Goal: Information Seeking & Learning: Check status

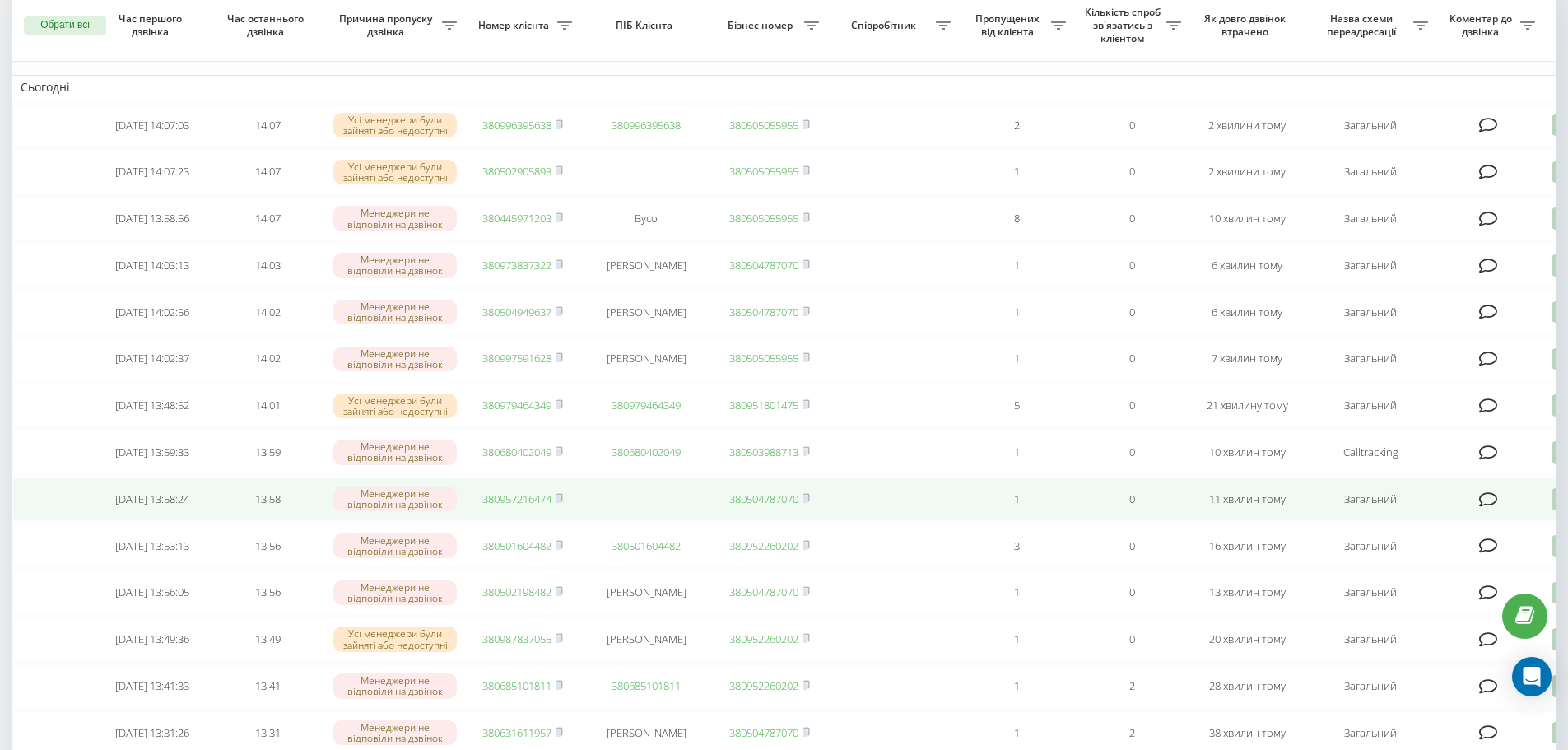
scroll to position [165, 0]
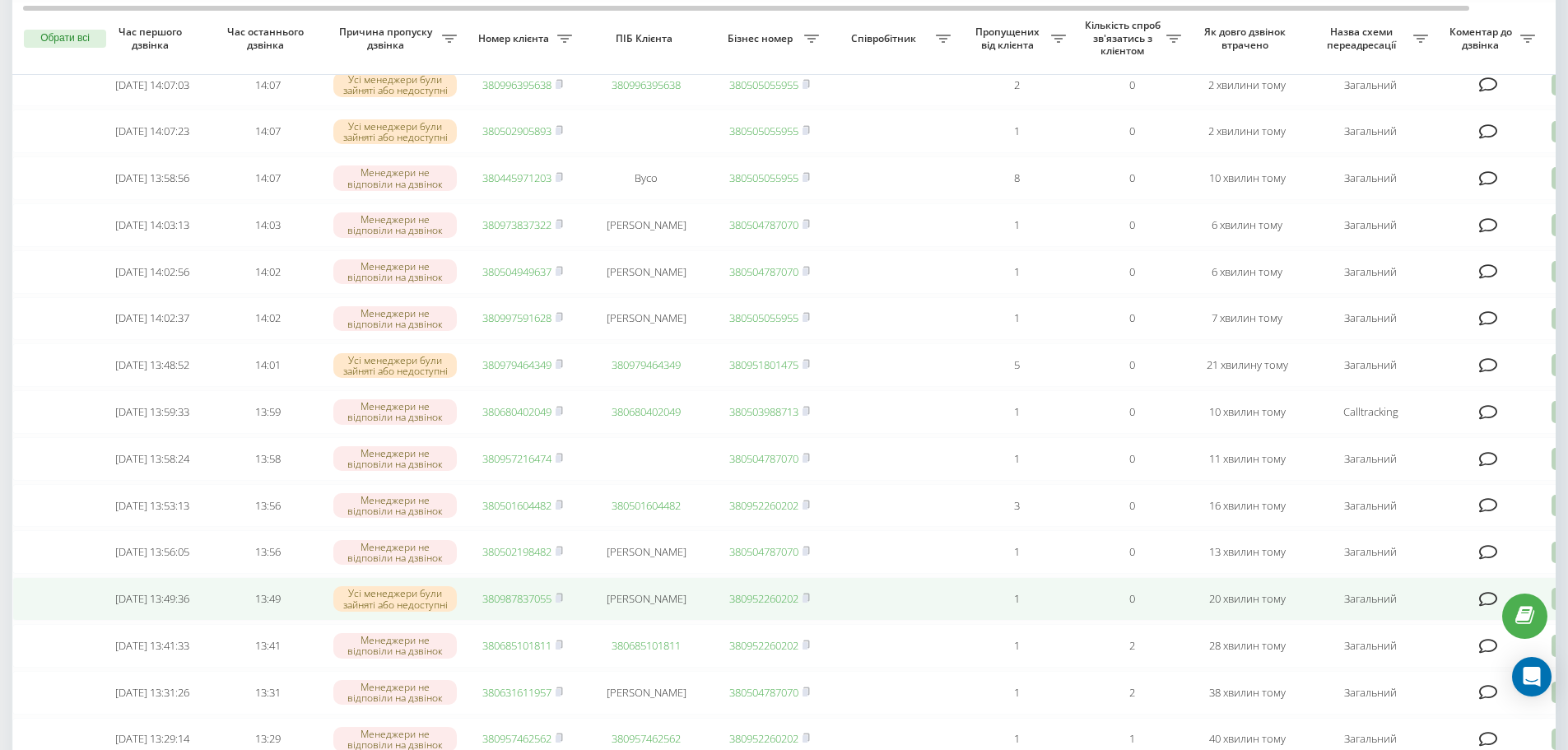
drag, startPoint x: 502, startPoint y: 634, endPoint x: 531, endPoint y: 650, distance: 33.1
click at [502, 606] on link "380987837055" at bounding box center [517, 599] width 69 height 15
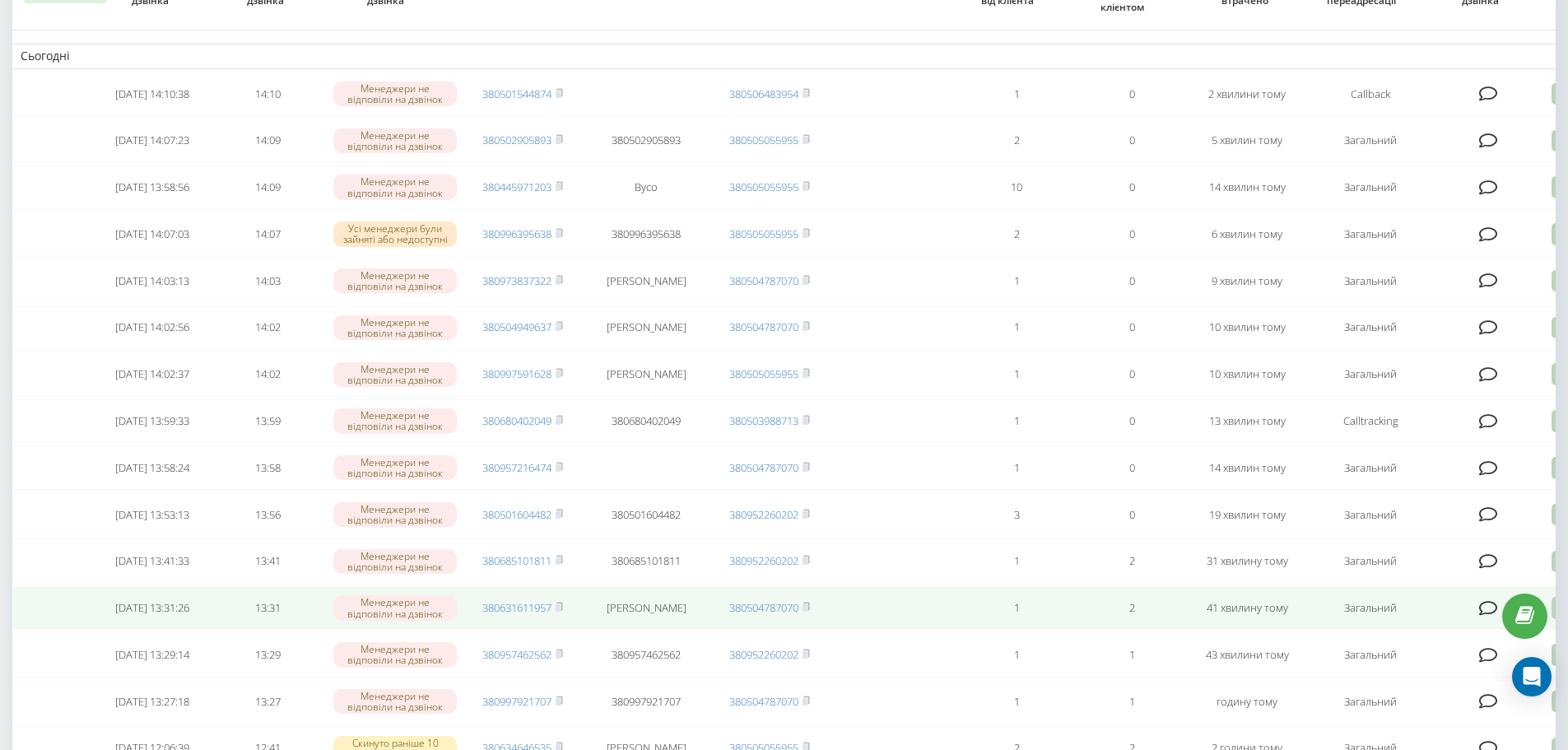
scroll to position [165, 0]
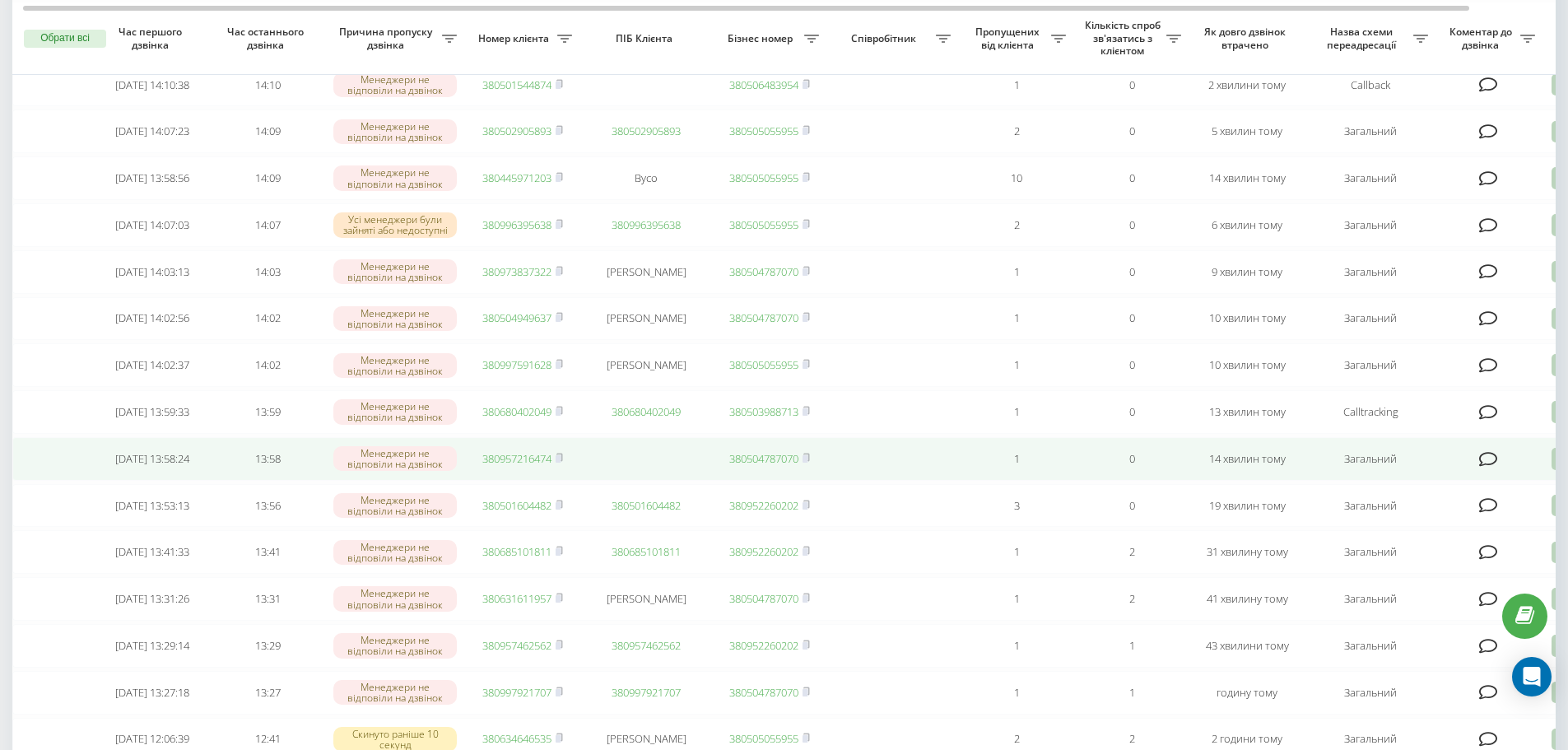
click at [503, 466] on link "380957216474" at bounding box center [517, 459] width 69 height 15
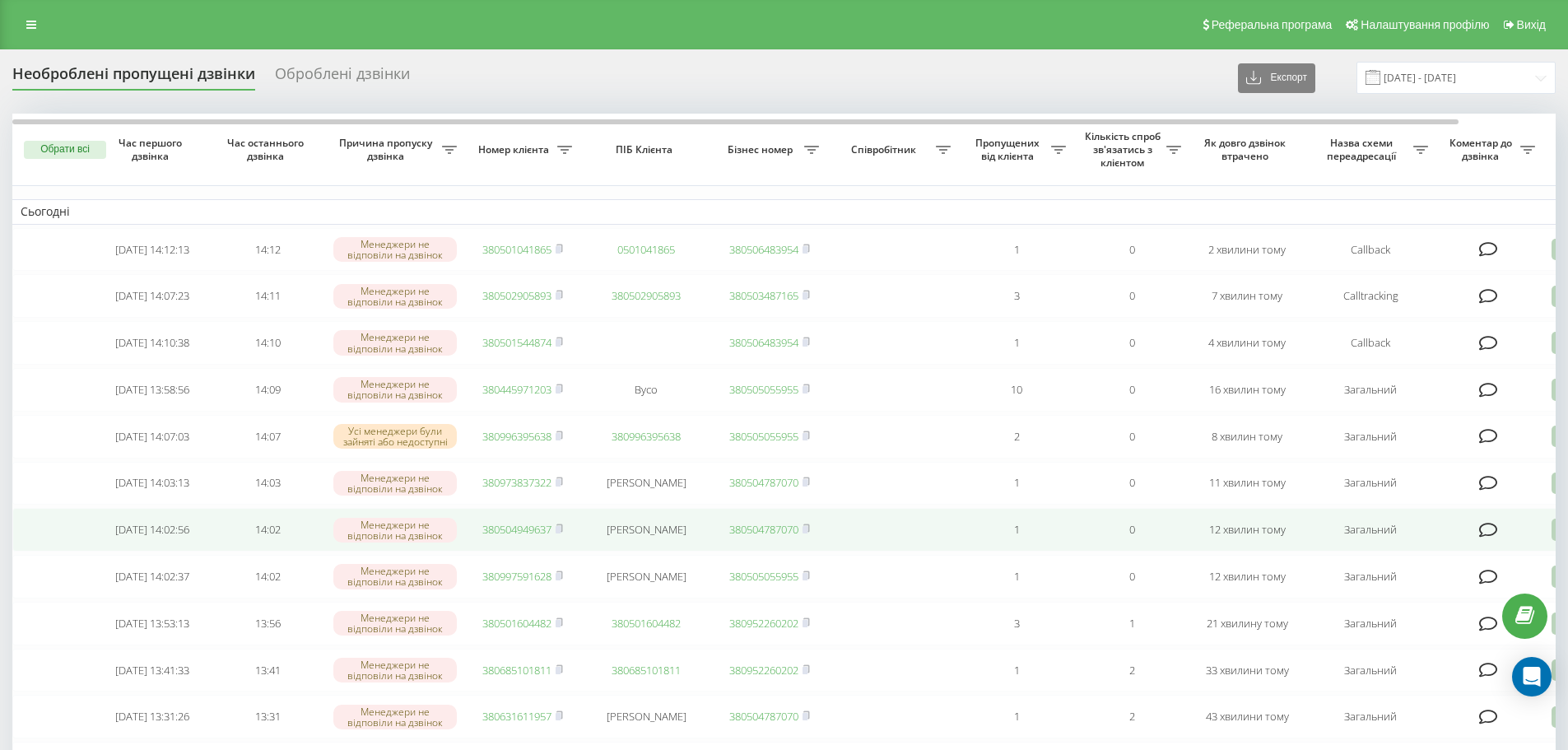
click at [516, 537] on link "380504949637" at bounding box center [517, 529] width 69 height 15
click at [510, 537] on link "380997591628" at bounding box center [517, 529] width 69 height 15
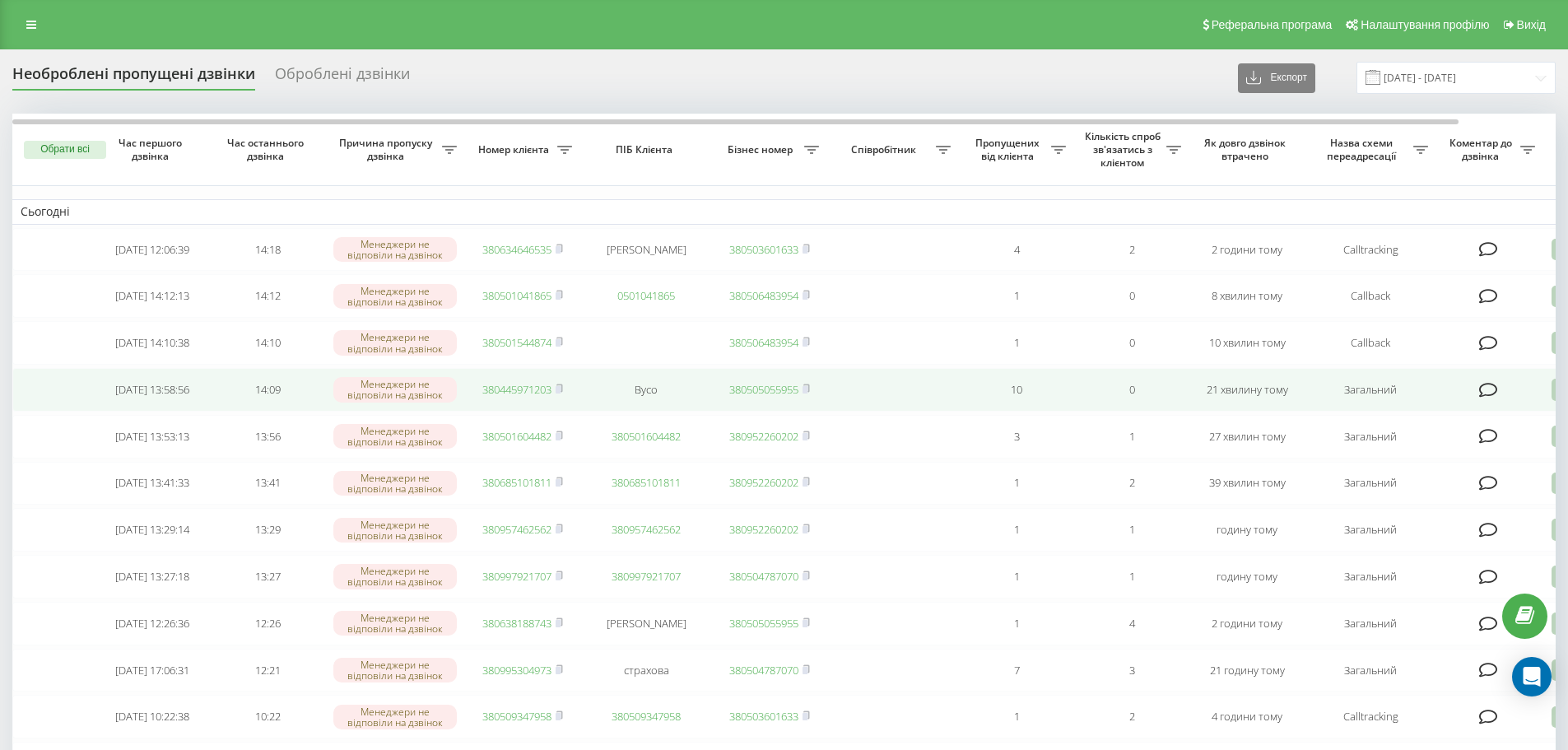
click at [502, 397] on link "380445971203" at bounding box center [517, 389] width 69 height 15
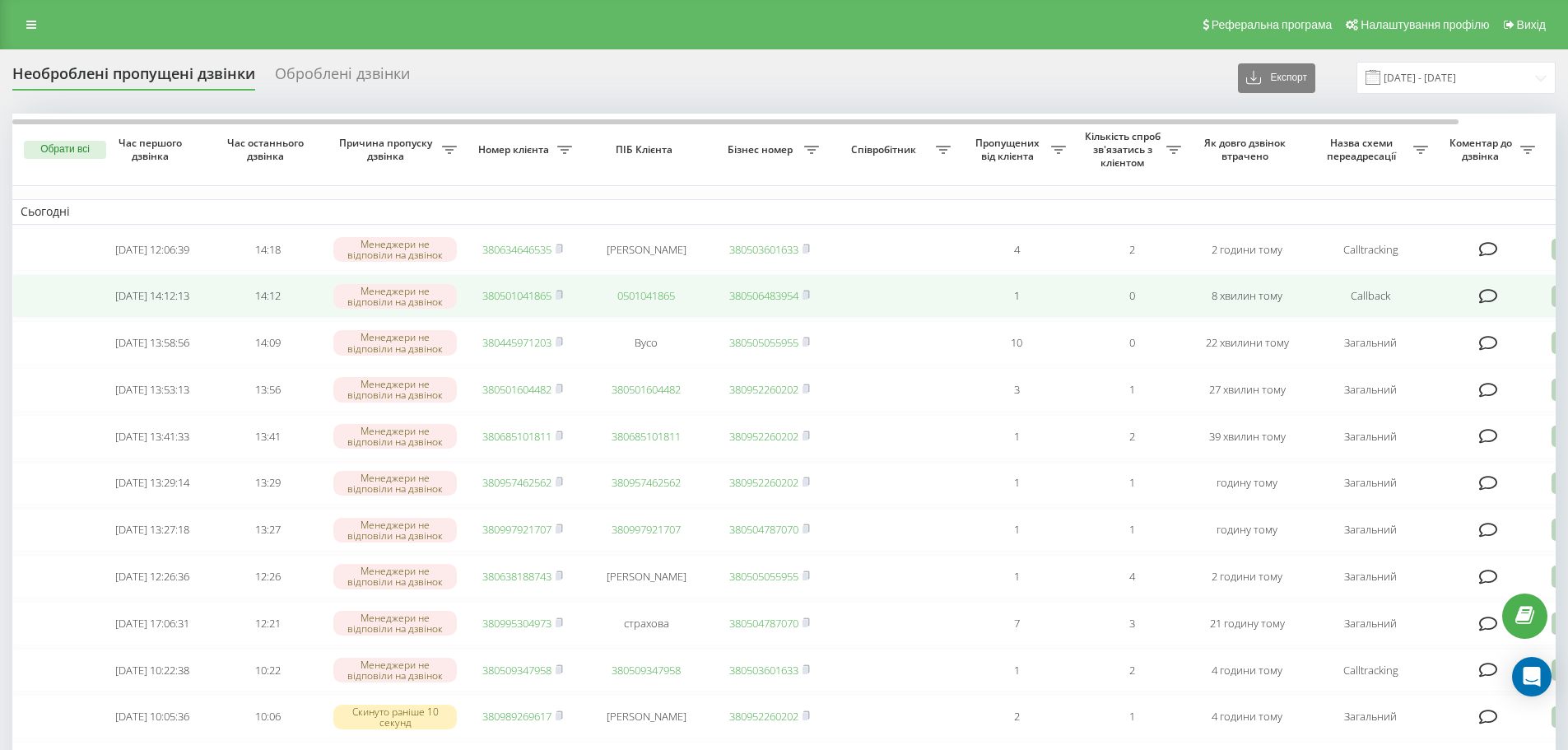
click at [539, 298] on link "380501041865" at bounding box center [517, 296] width 69 height 15
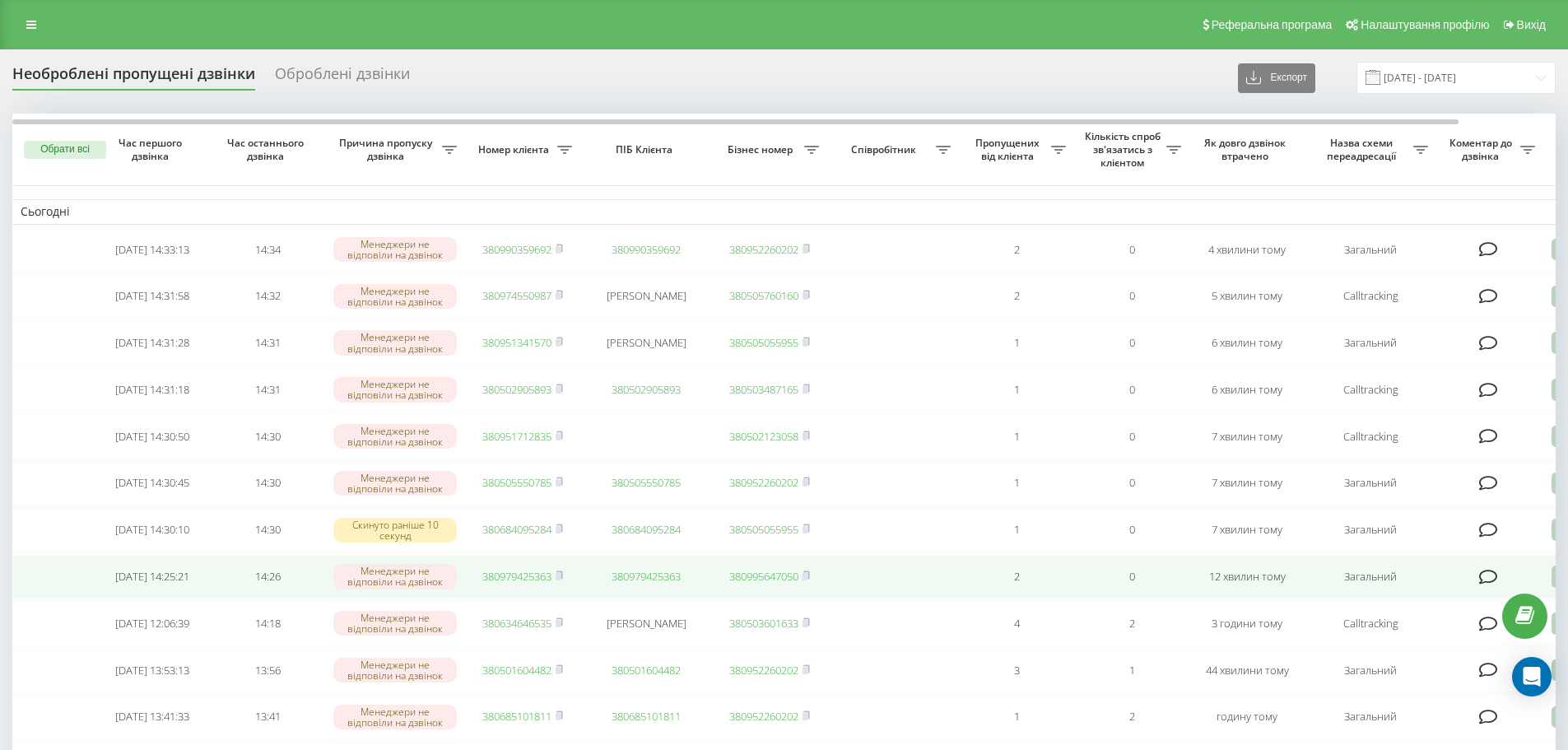
click at [514, 584] on link "380979425363" at bounding box center [517, 576] width 69 height 15
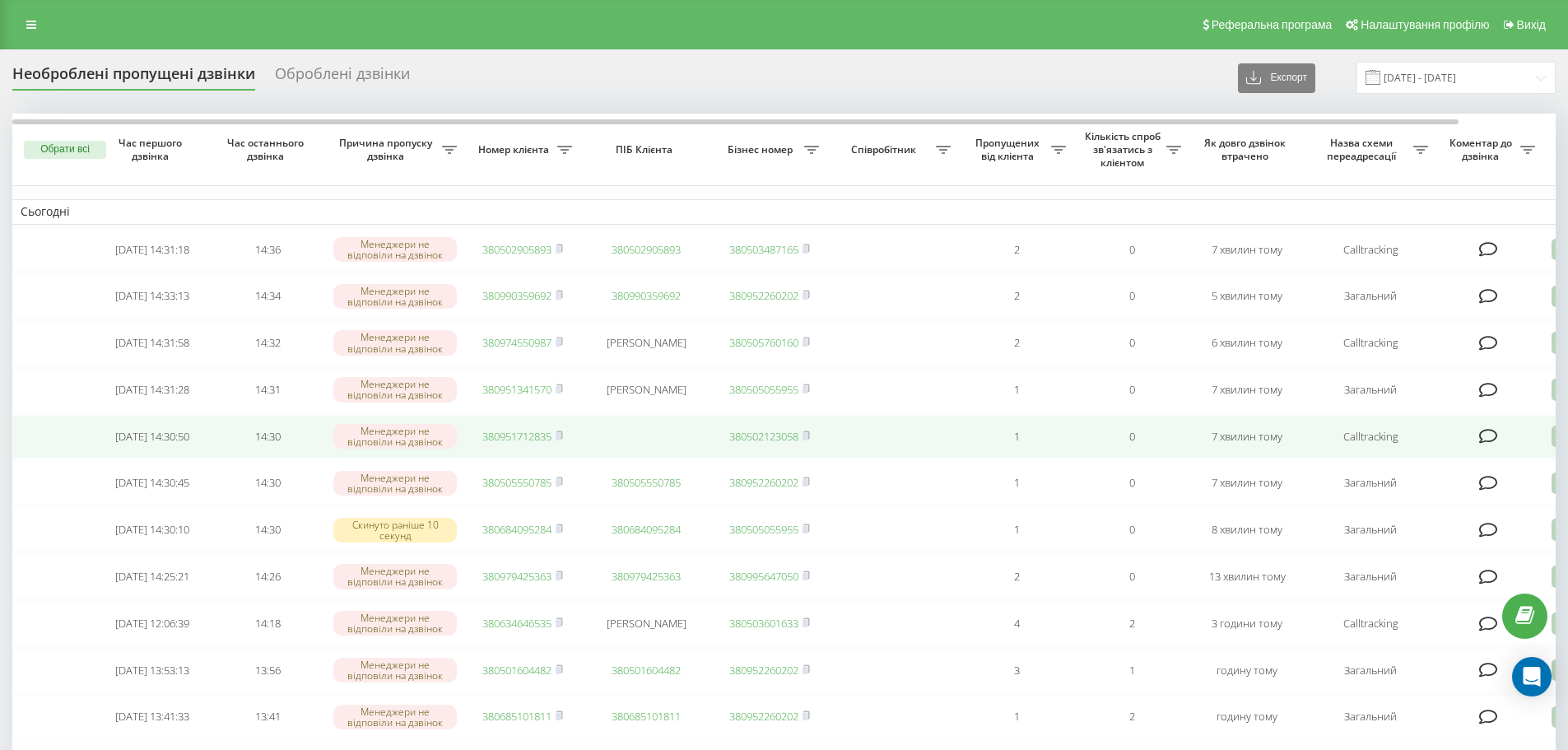
click at [508, 444] on link "380951712835" at bounding box center [517, 436] width 69 height 15
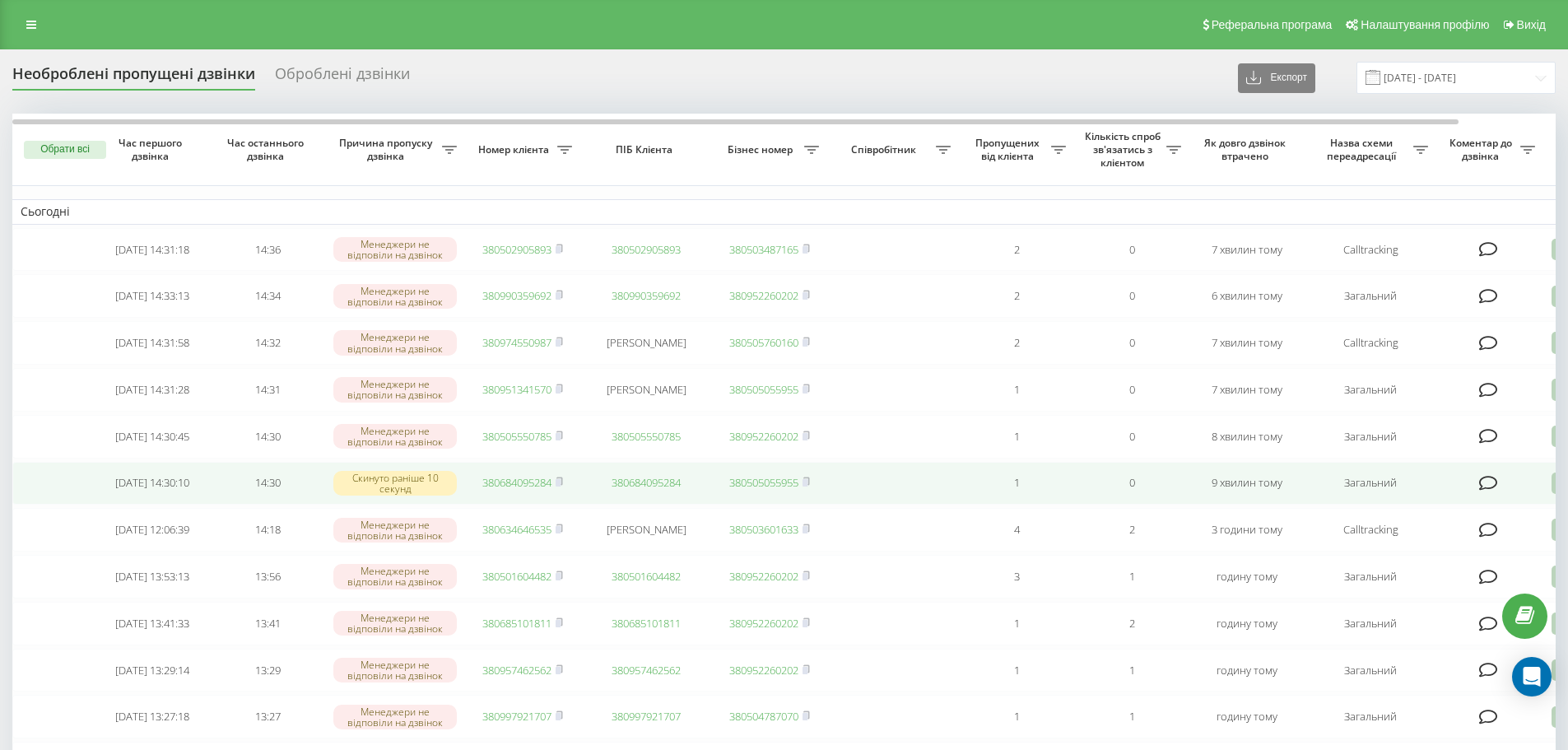
click at [512, 490] on link "380684095284" at bounding box center [517, 482] width 69 height 15
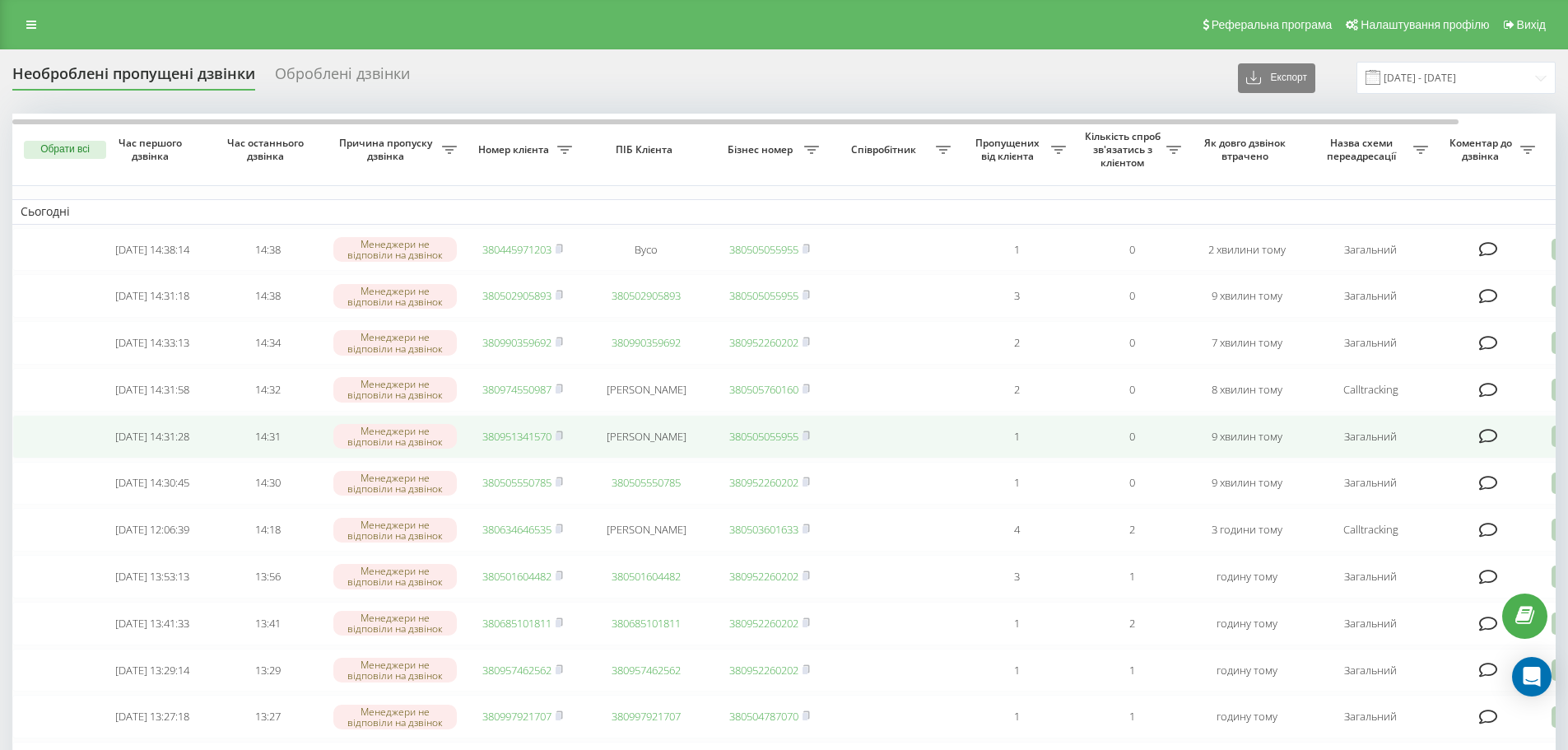
click at [508, 444] on link "380951341570" at bounding box center [517, 436] width 69 height 15
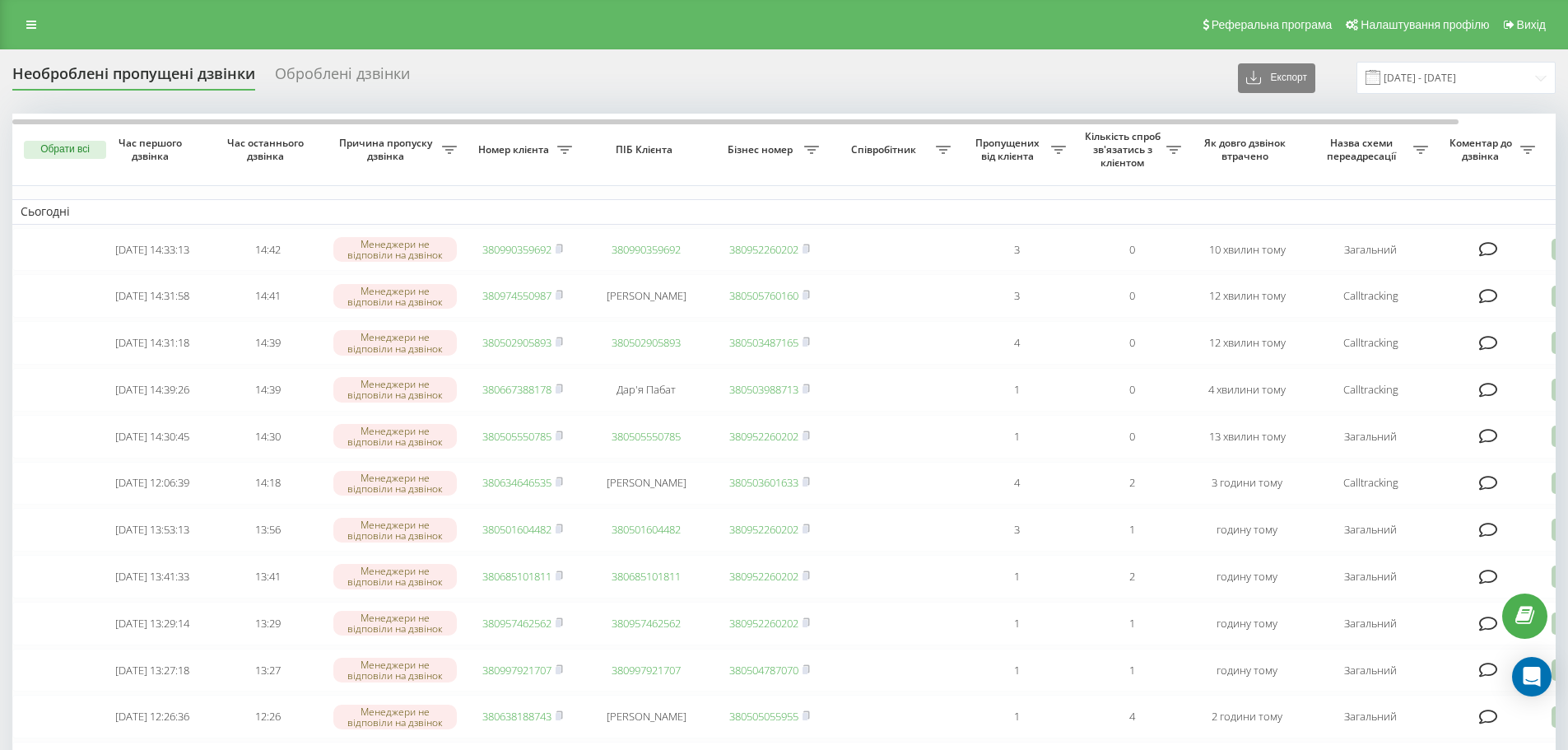
drag, startPoint x: 26, startPoint y: 21, endPoint x: 46, endPoint y: 66, distance: 49.2
click at [26, 21] on icon at bounding box center [31, 25] width 10 height 12
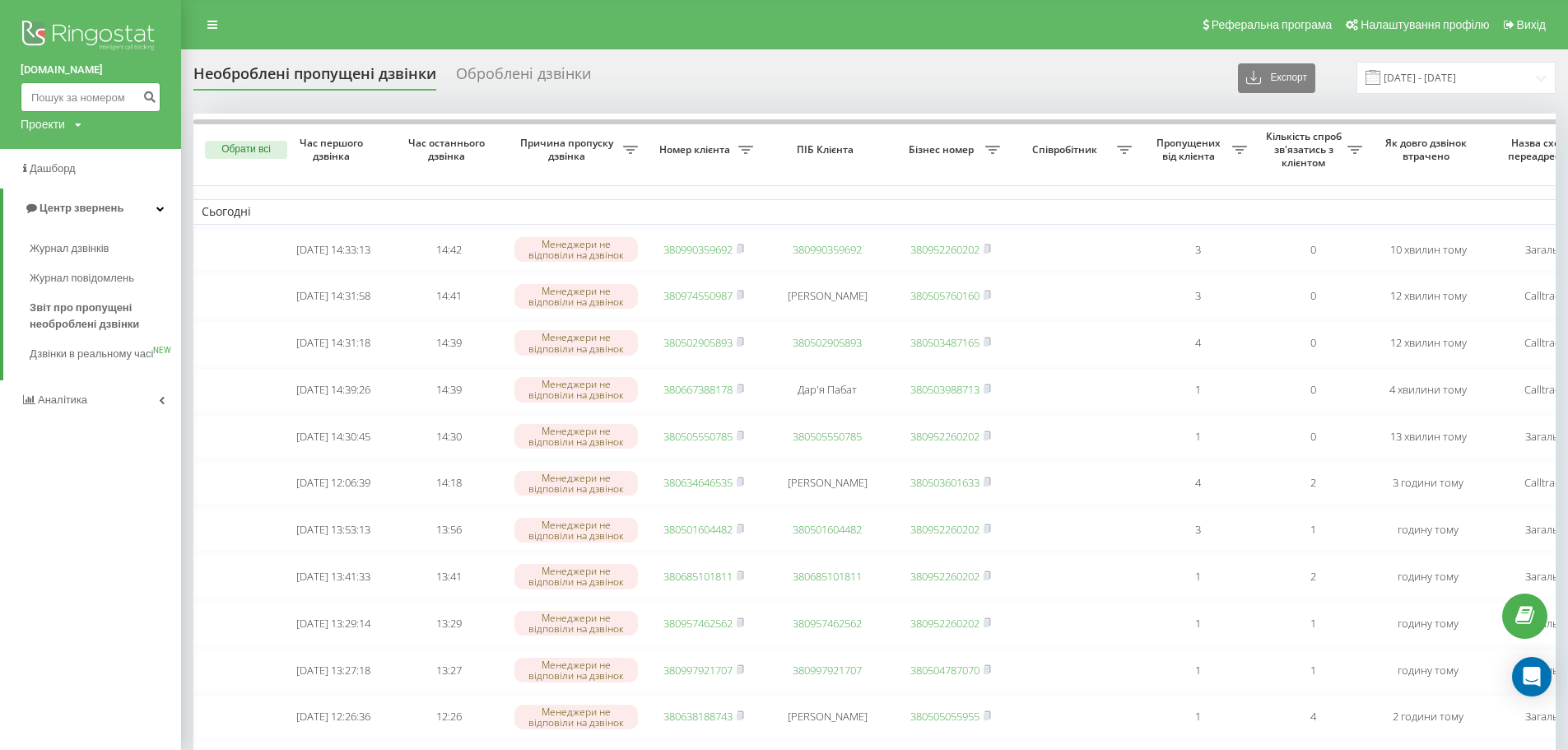
click at [63, 106] on input at bounding box center [91, 97] width 140 height 30
paste input "0951341570"
type input "0951341570"
click at [151, 95] on icon "submit" at bounding box center [149, 95] width 14 height 10
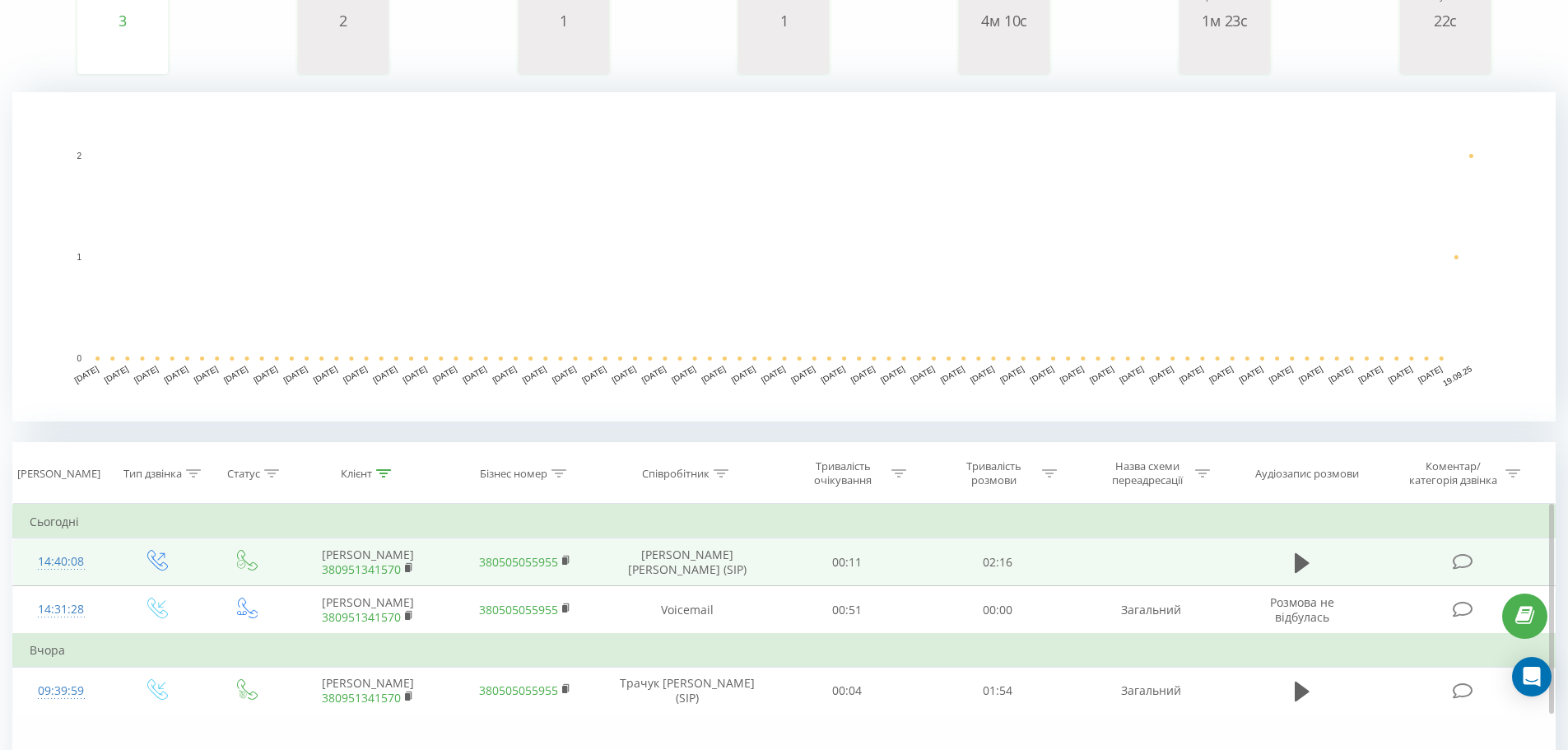
scroll to position [412, 0]
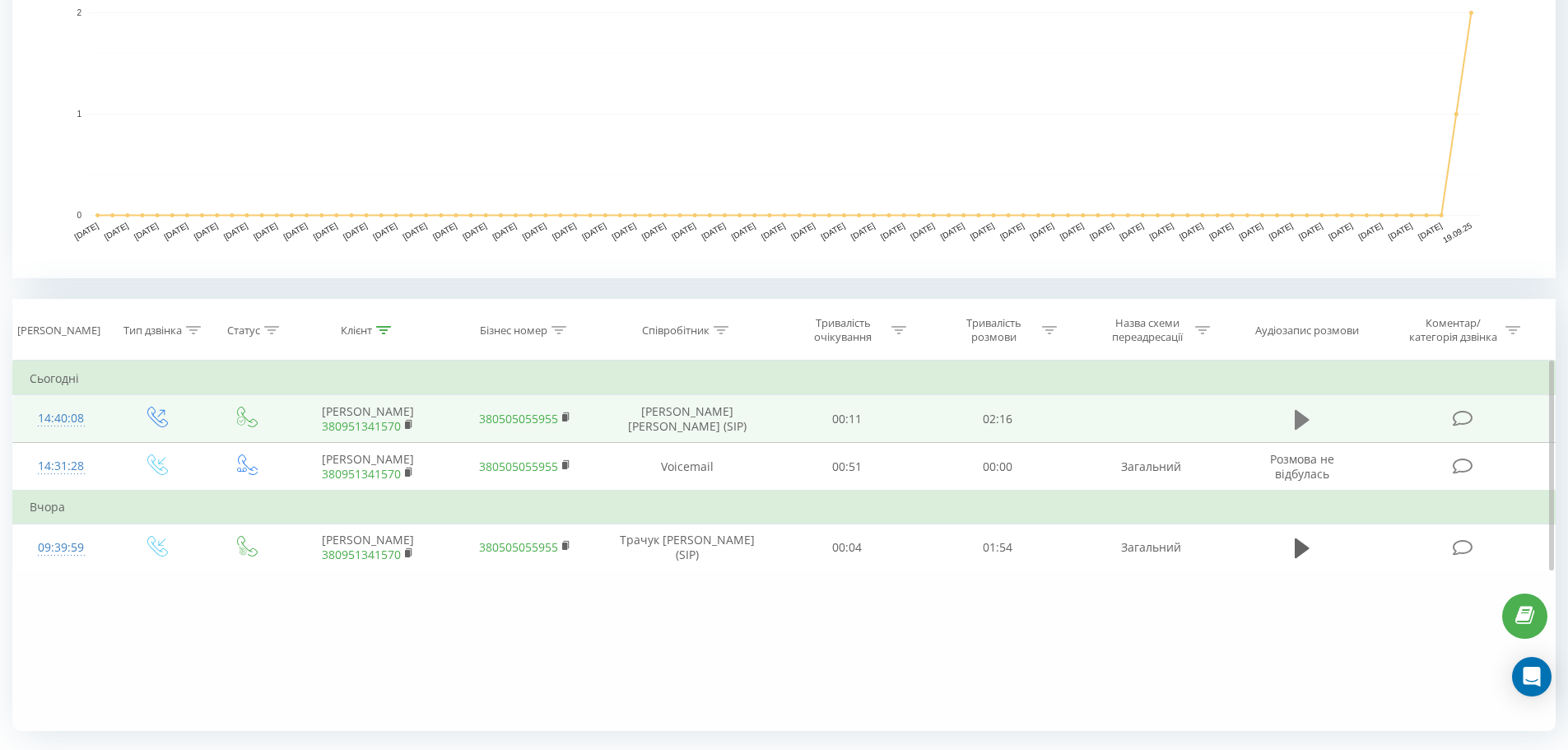
click at [1303, 426] on icon at bounding box center [1303, 420] width 15 height 23
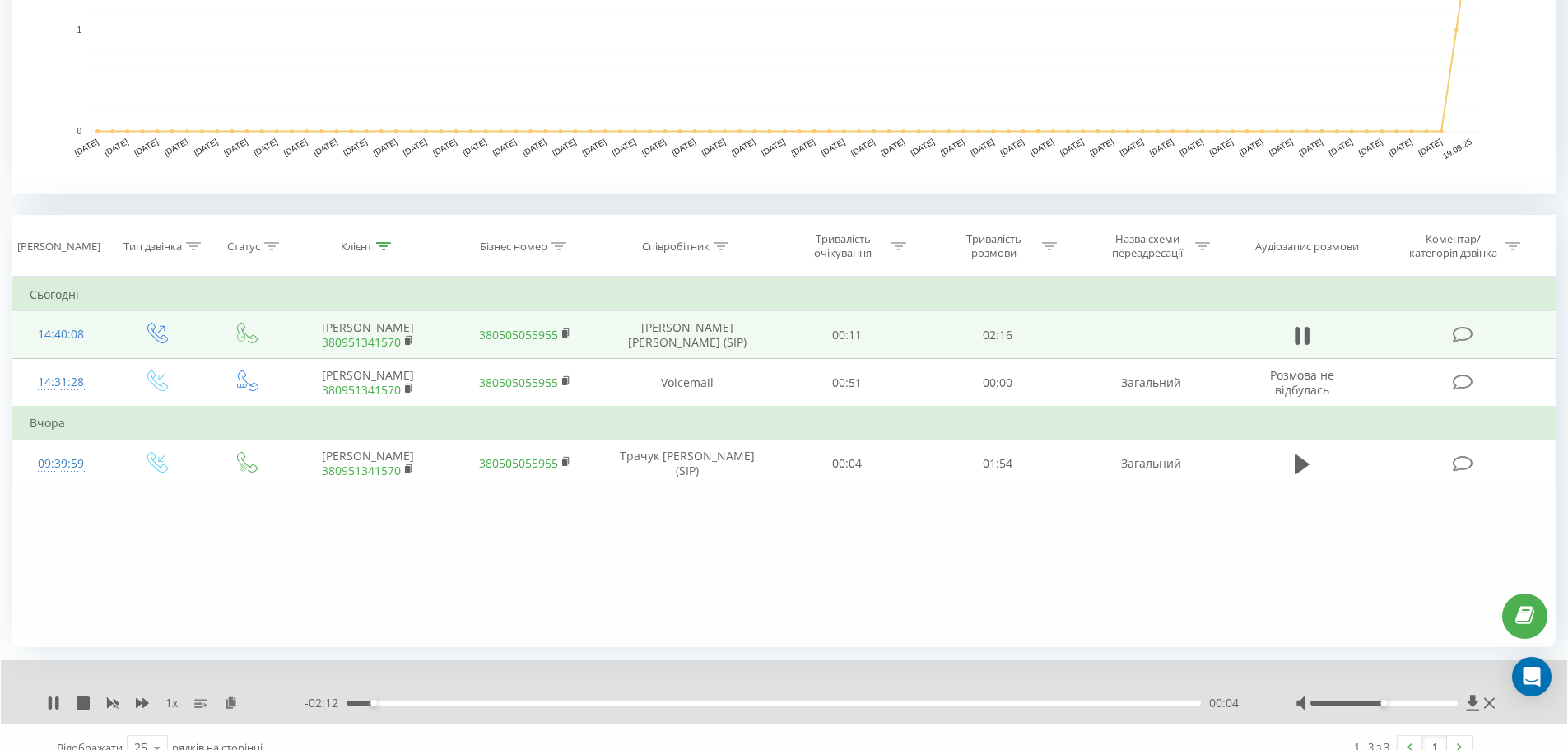
scroll to position [518, 0]
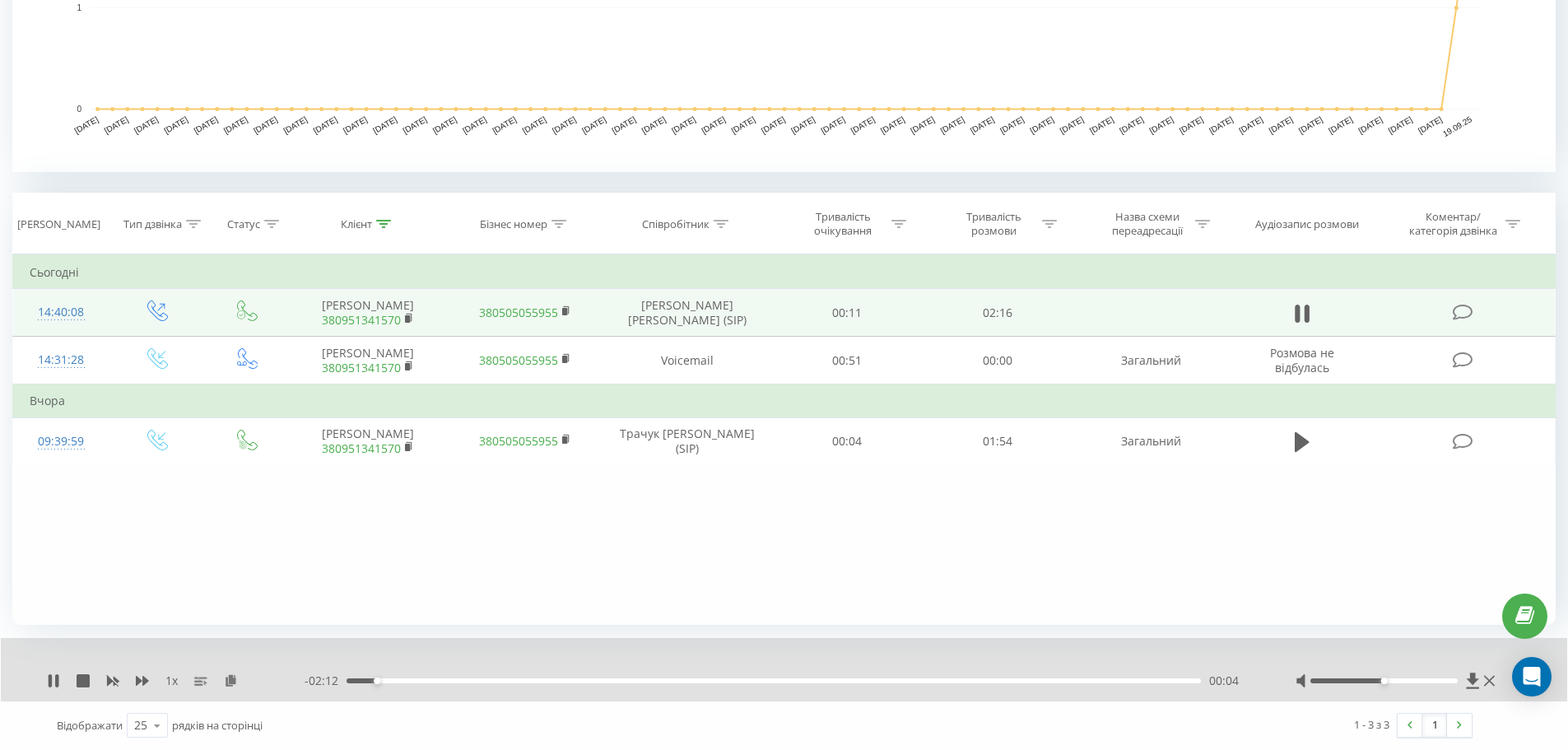
click at [155, 684] on div "1 x" at bounding box center [175, 681] width 258 height 16
click at [140, 687] on icon at bounding box center [142, 681] width 13 height 13
drag, startPoint x: 1384, startPoint y: 682, endPoint x: 1426, endPoint y: 683, distance: 42.0
click at [1426, 683] on div at bounding box center [1398, 681] width 203 height 16
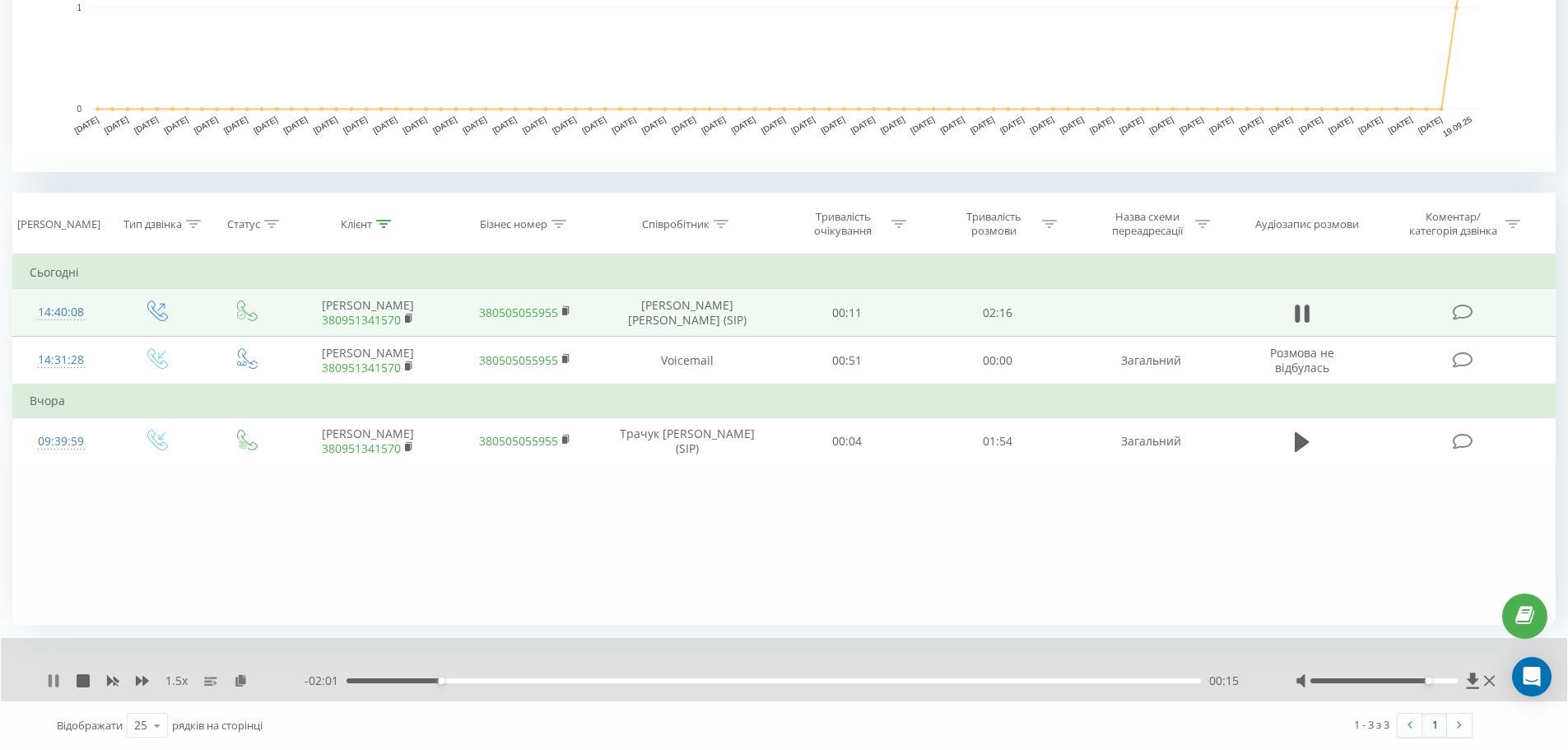
click at [52, 674] on icon at bounding box center [54, 681] width 13 height 13
click at [55, 678] on icon at bounding box center [54, 681] width 13 height 13
click at [56, 682] on icon at bounding box center [57, 681] width 3 height 13
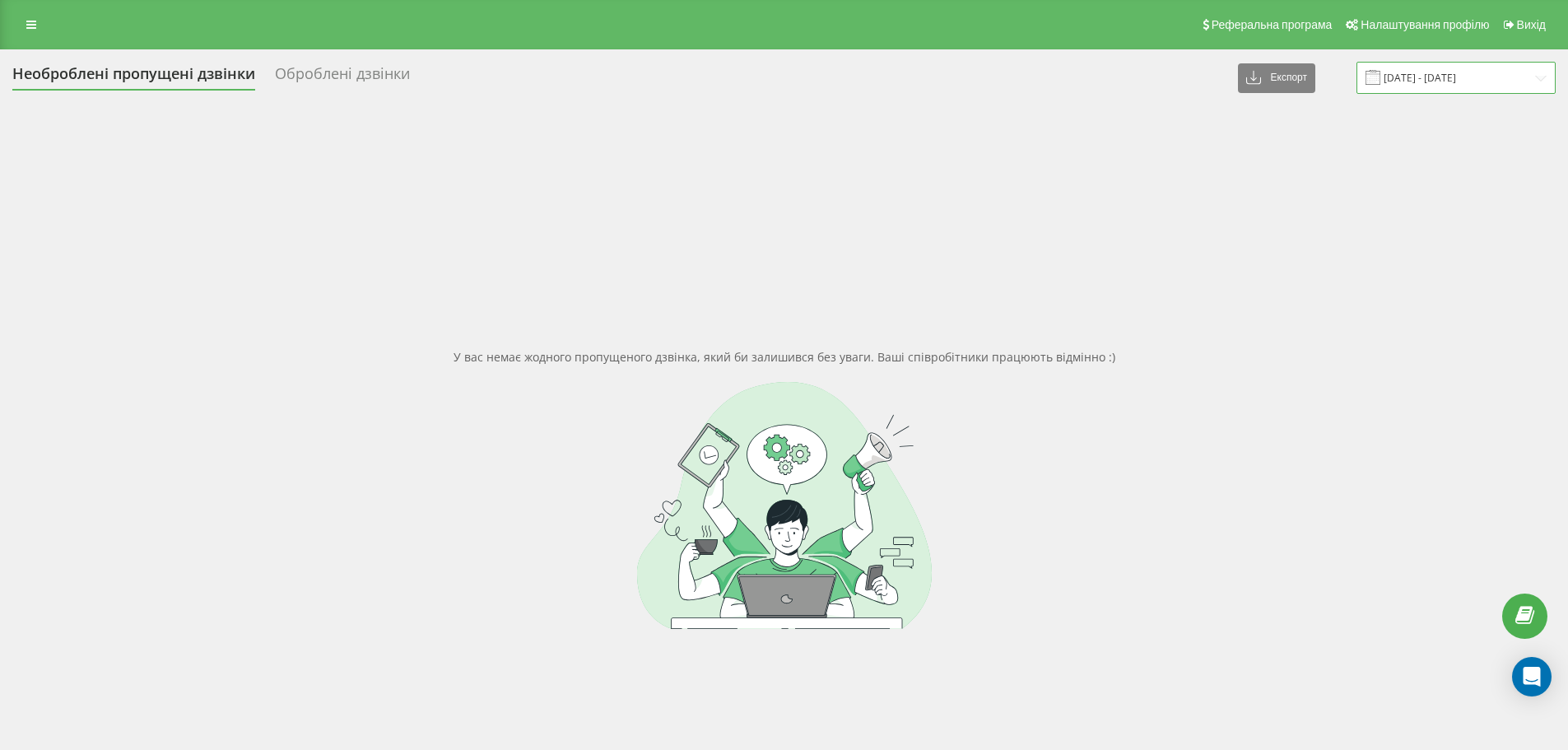
click at [1421, 84] on input "[DATE] - [DATE]" at bounding box center [1457, 77] width 199 height 32
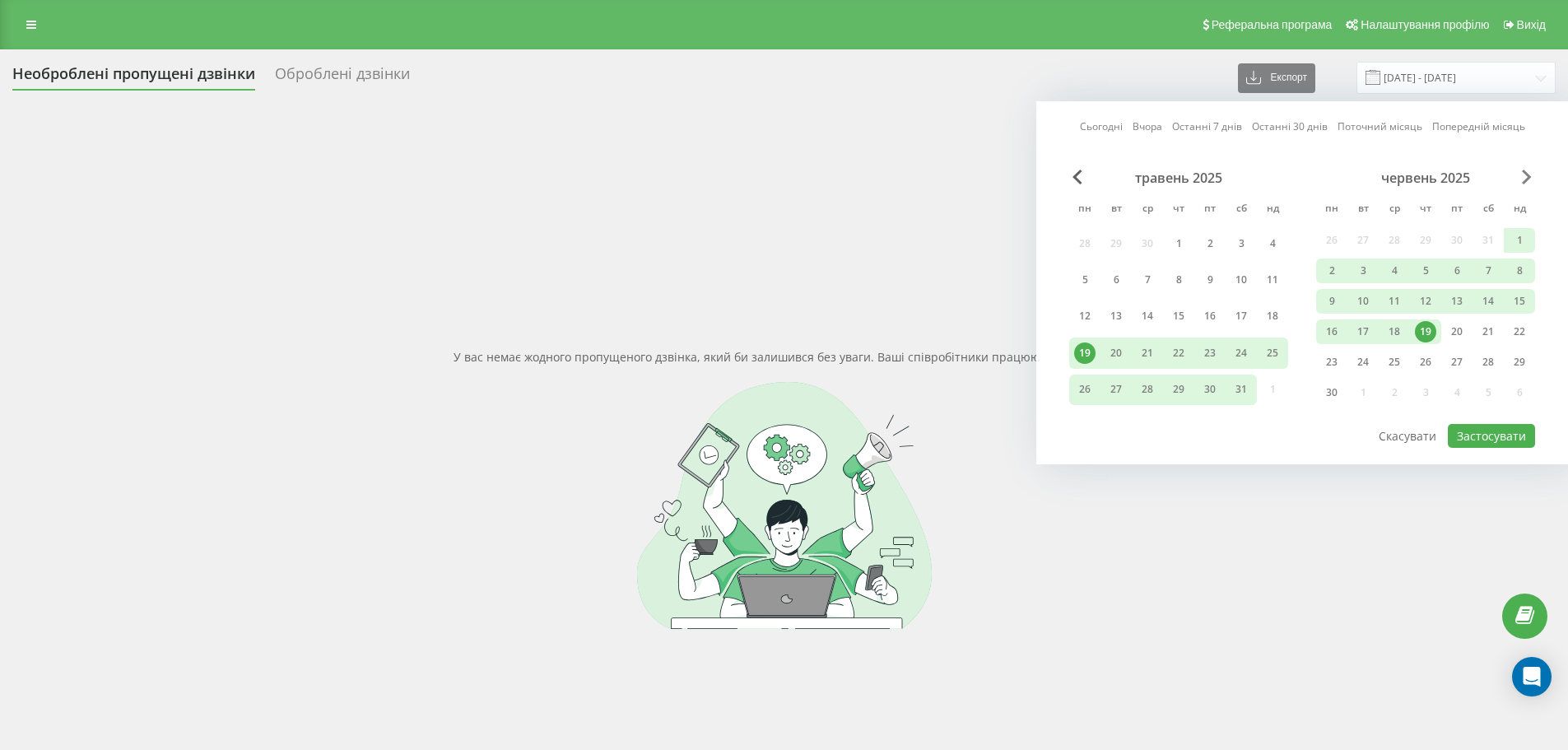
click at [1526, 181] on span "Next Month" at bounding box center [1528, 177] width 10 height 15
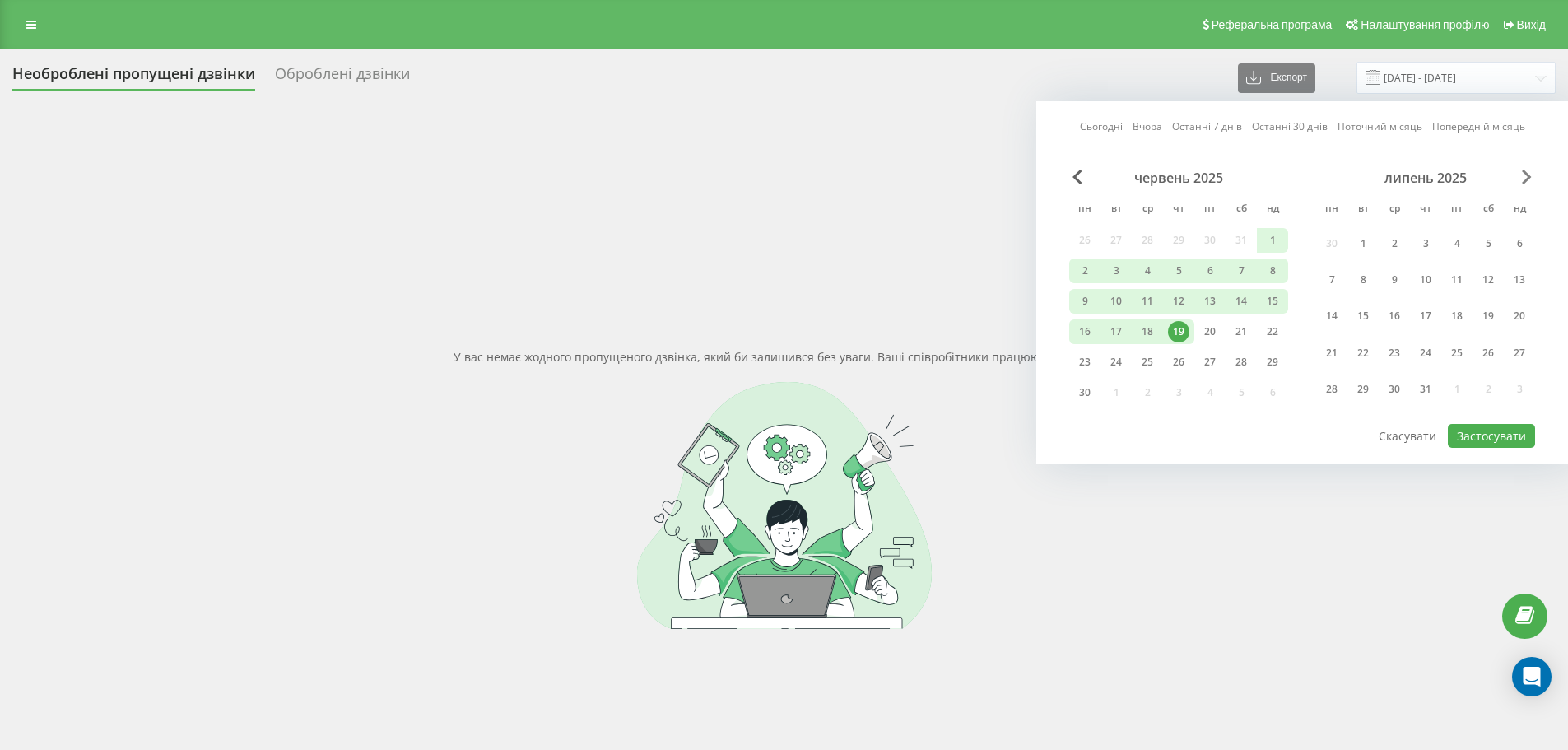
click at [1526, 181] on span "Next Month" at bounding box center [1528, 177] width 10 height 15
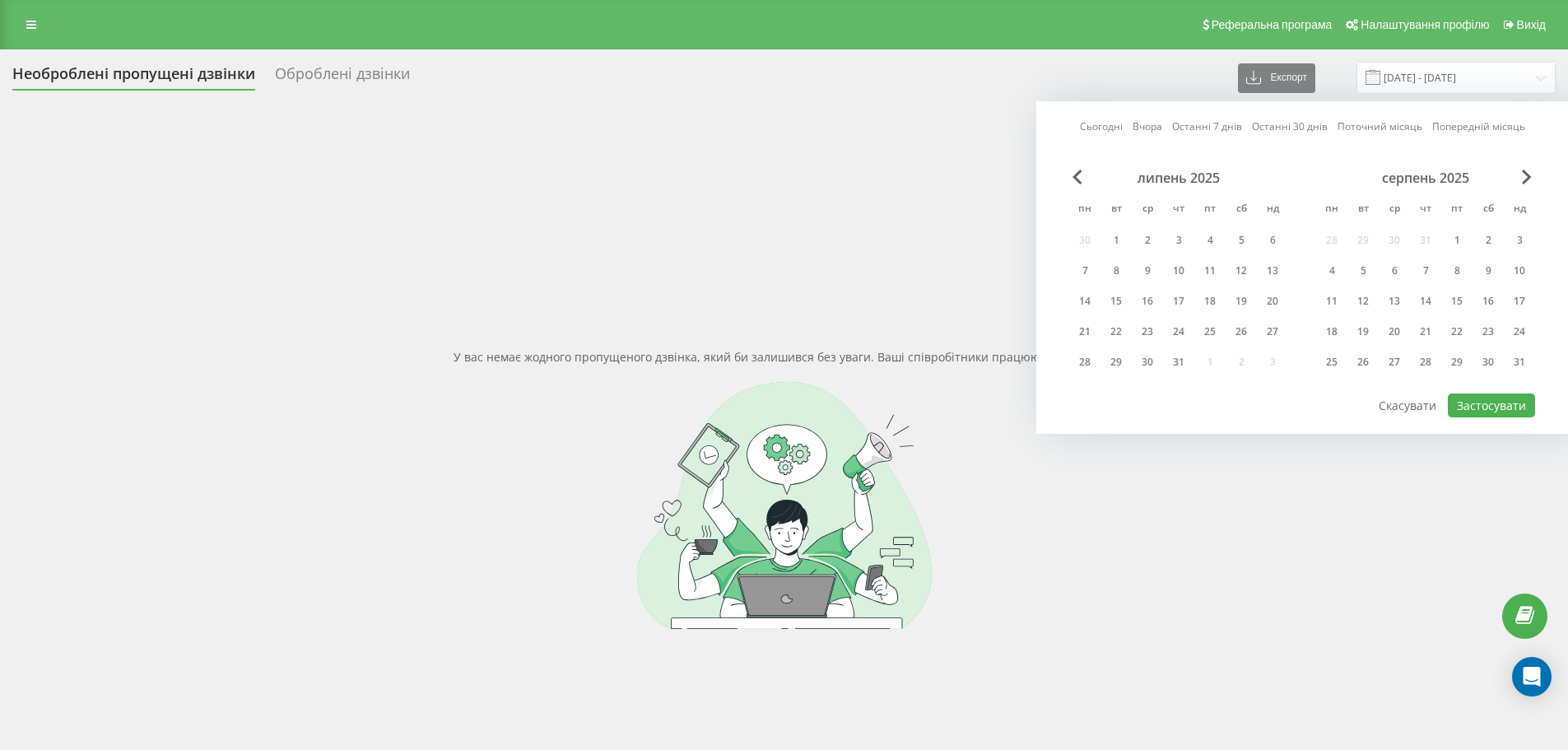
click at [1520, 191] on div "серпень 2025 пн вт ср чт пт сб нд 28 29 30 31 1 2 3 4 5 6 7 8 9 10 11 12 13 14 …" at bounding box center [1426, 275] width 219 height 211
click at [1524, 180] on span "Next Month" at bounding box center [1528, 177] width 10 height 15
click at [1459, 302] on div "19" at bounding box center [1458, 301] width 21 height 21
click at [1469, 402] on button "Застосувати" at bounding box center [1492, 405] width 87 height 24
type input "19.09.2025 - 19.09.2025"
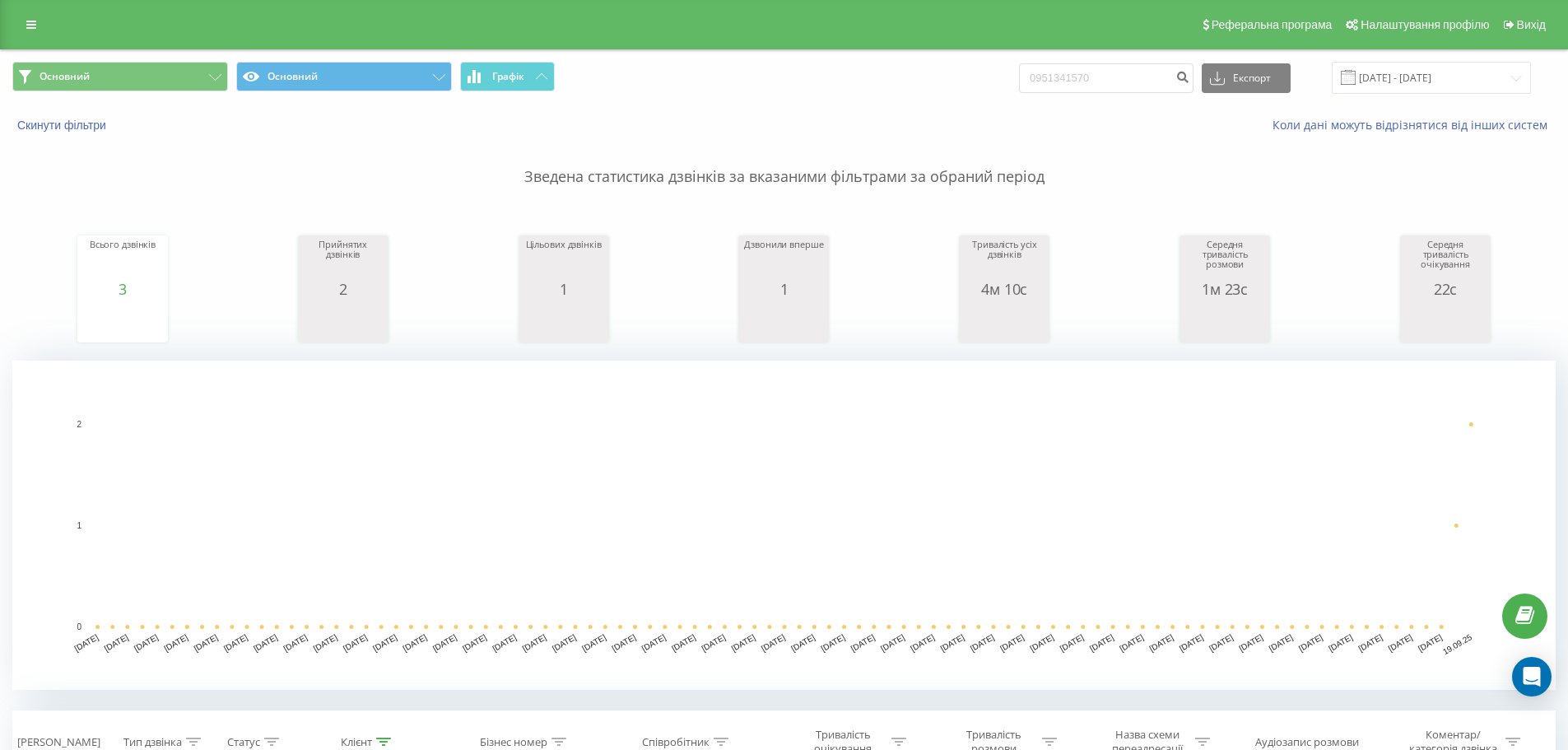
click at [21, 38] on div "Реферальна програма Налаштування профілю Вихід" at bounding box center [784, 25] width 1568 height 49
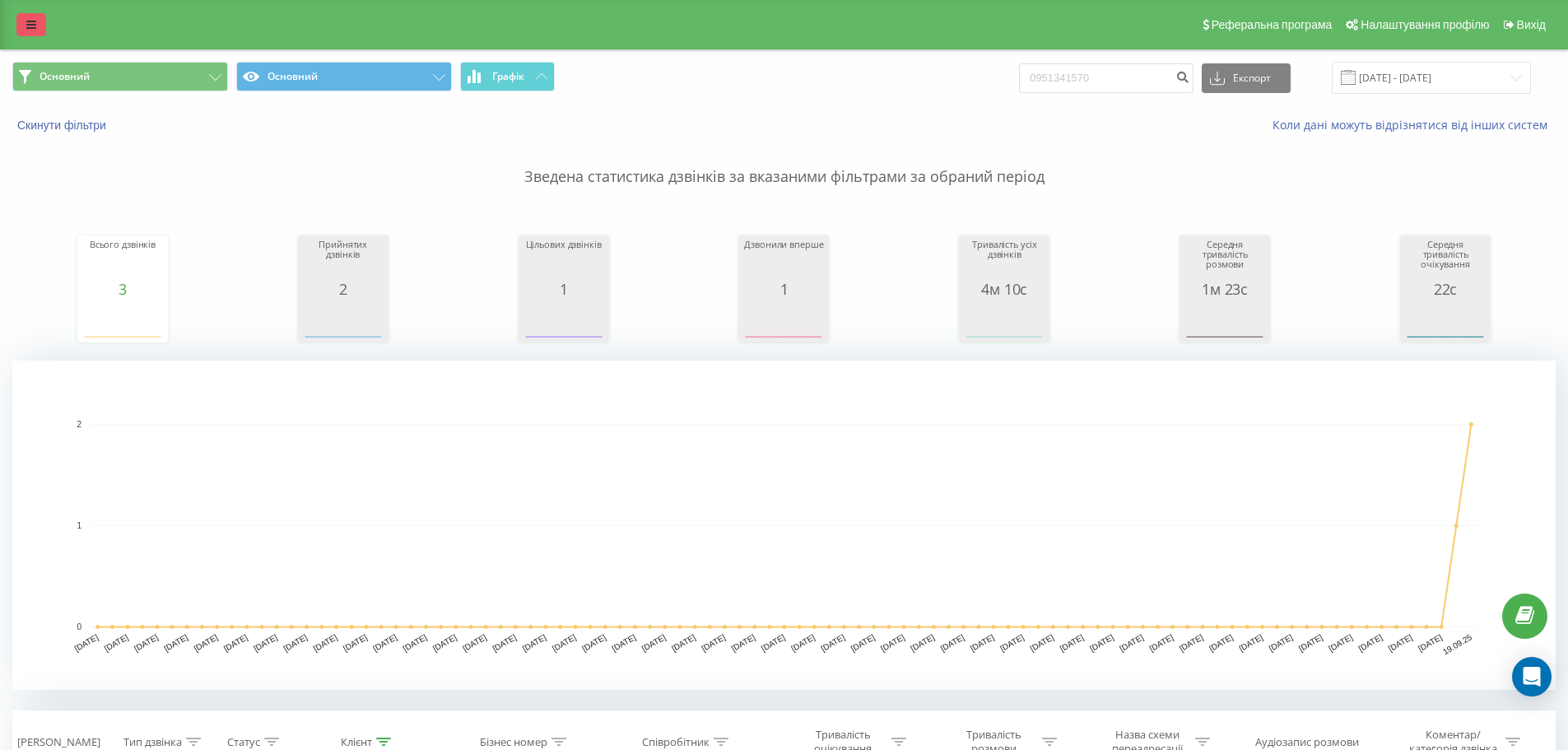
click at [27, 26] on icon at bounding box center [31, 25] width 10 height 12
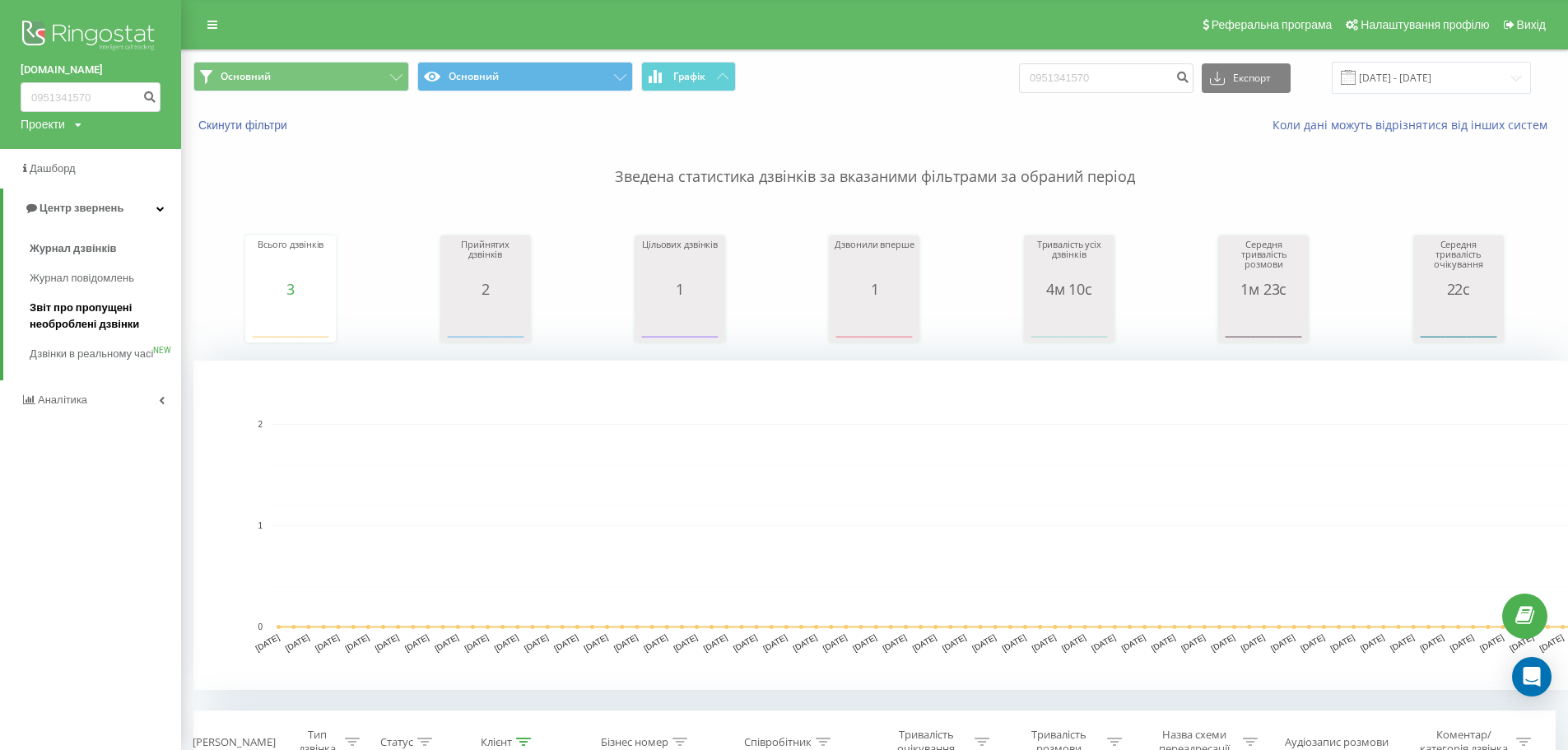
click at [90, 314] on span "Звіт про пропущені необроблені дзвінки" at bounding box center [101, 316] width 143 height 33
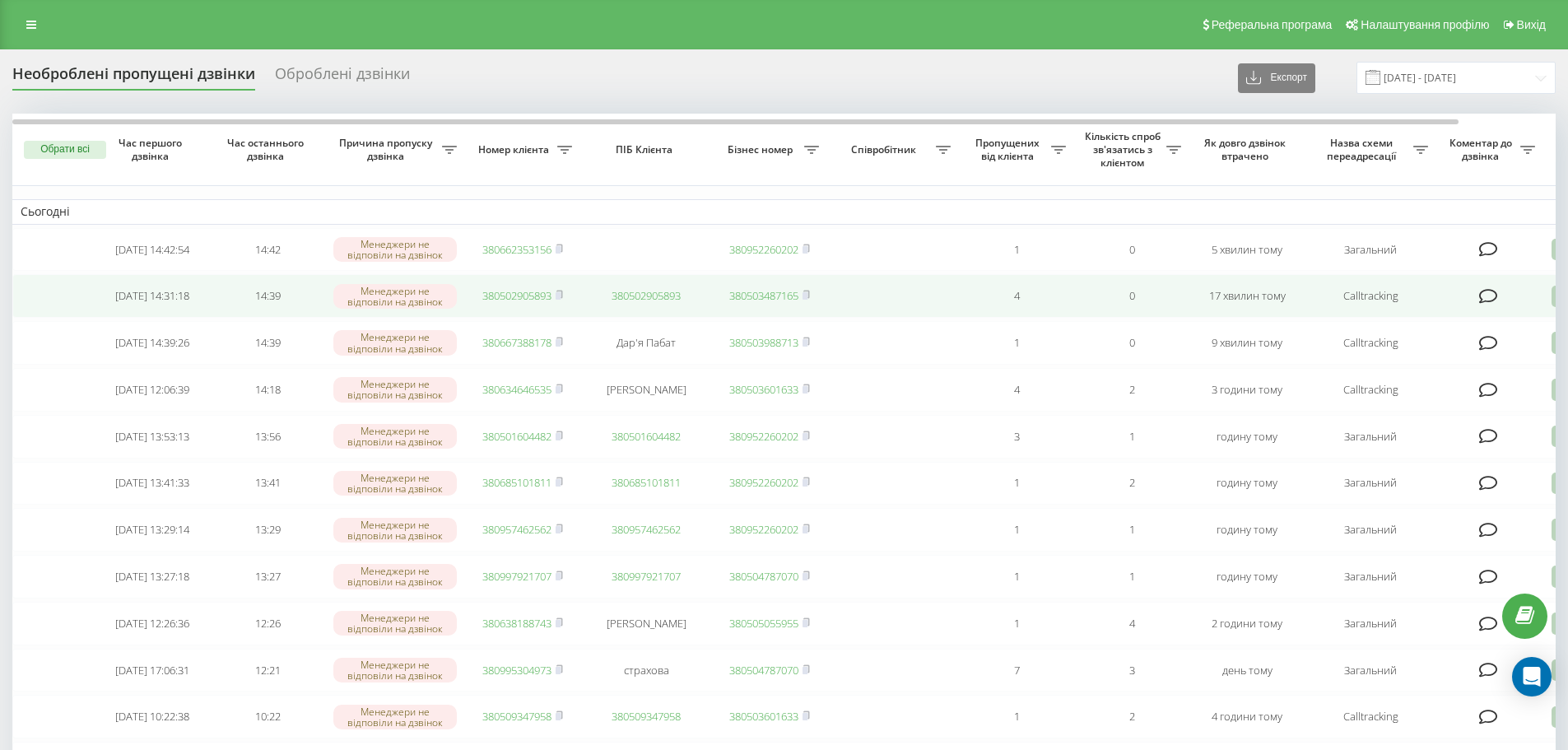
click at [530, 303] on link "380502905893" at bounding box center [517, 296] width 69 height 15
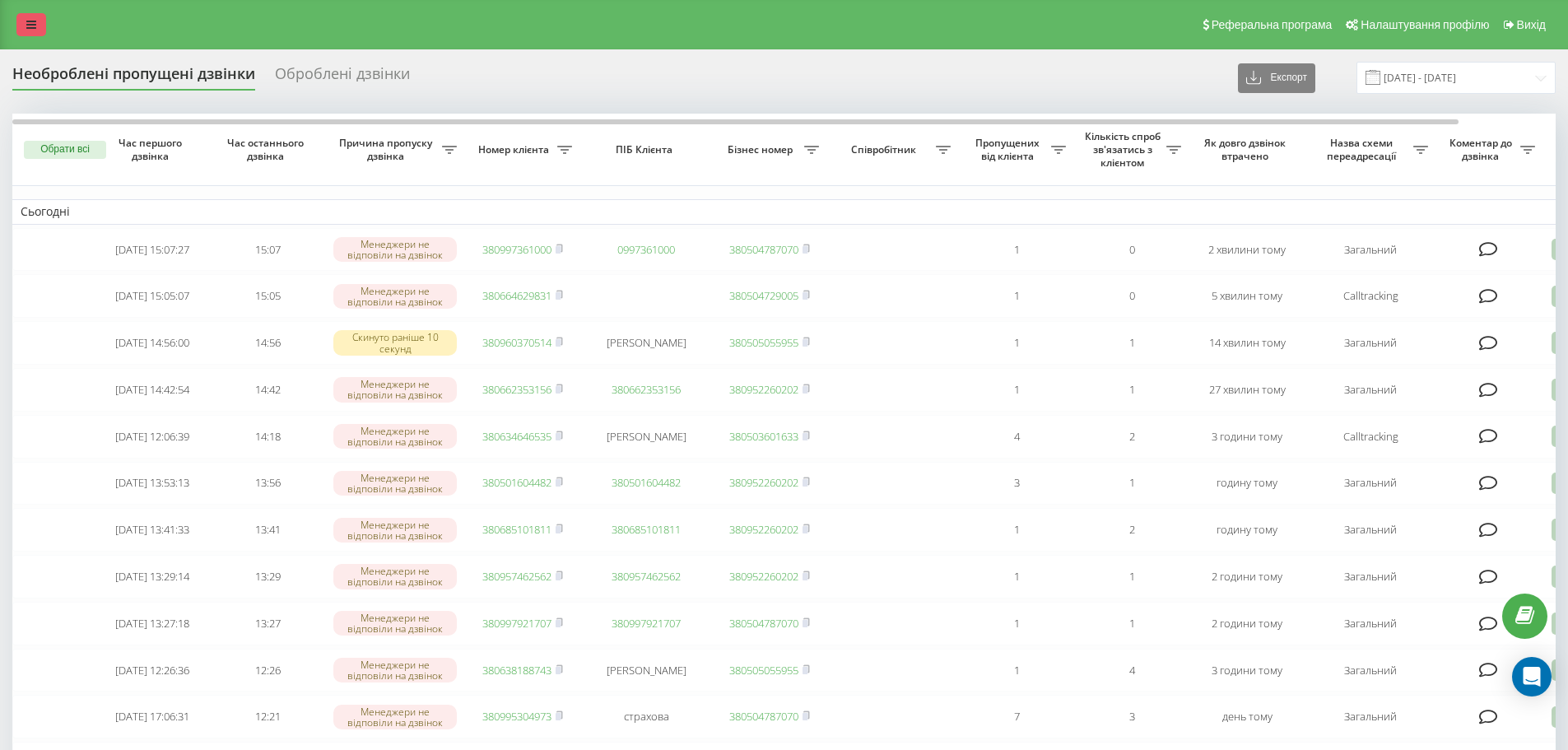
click at [31, 27] on icon at bounding box center [31, 25] width 10 height 12
click at [39, 16] on link at bounding box center [31, 25] width 30 height 23
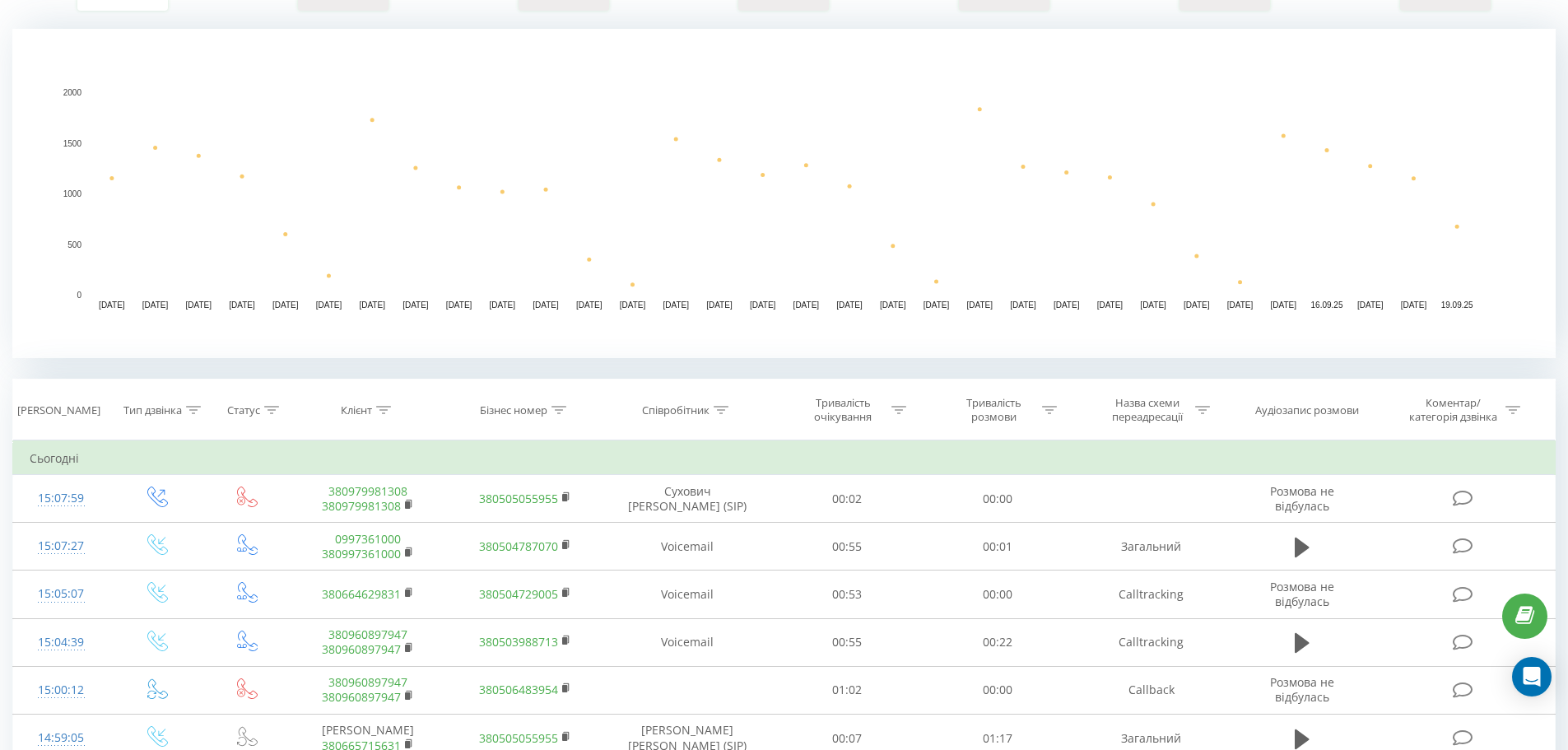
scroll to position [329, 0]
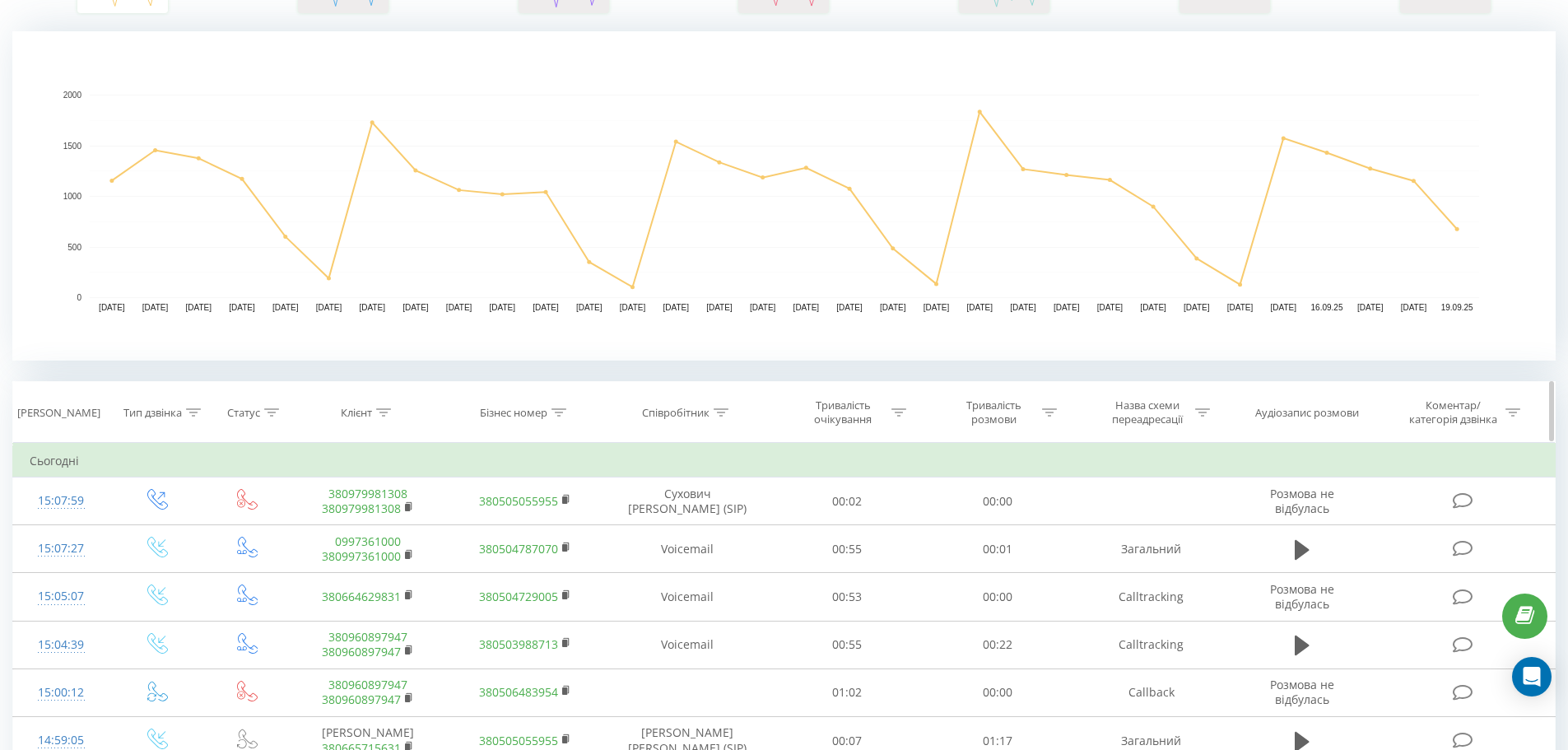
click at [699, 415] on div "Співробітник" at bounding box center [676, 412] width 68 height 14
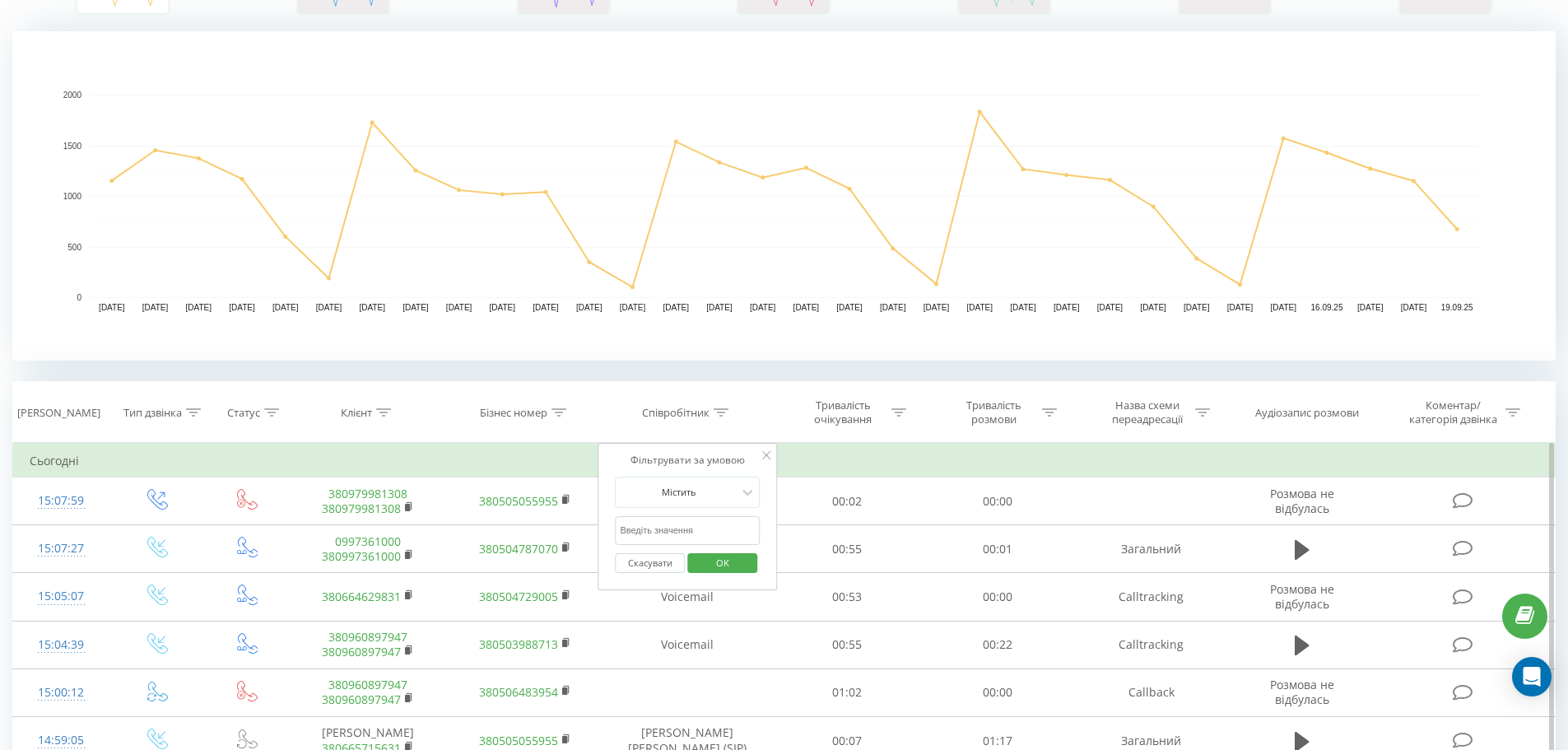
click at [671, 526] on input "text" at bounding box center [688, 530] width 145 height 29
type input "Войчук"
click at [730, 570] on span "OK" at bounding box center [723, 562] width 46 height 26
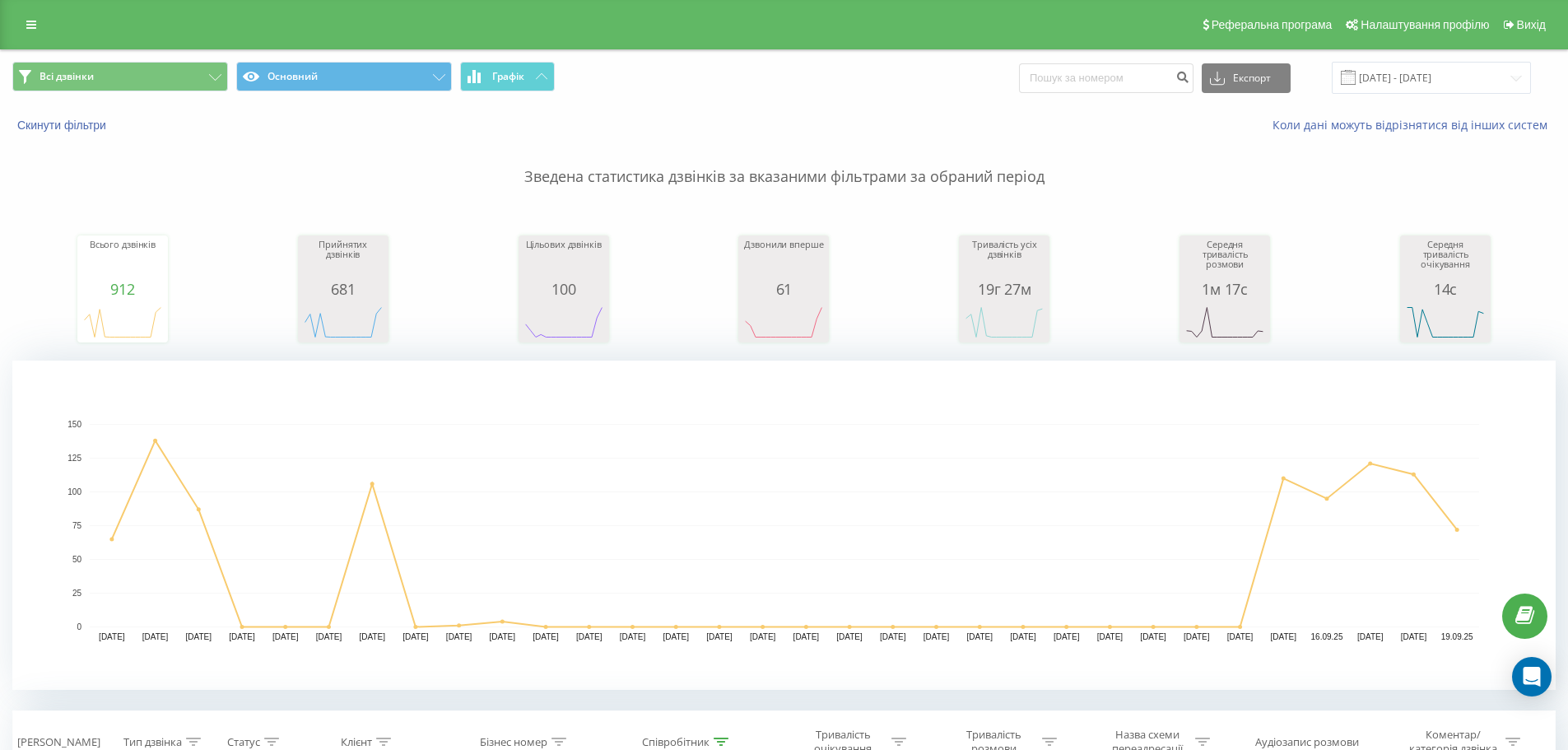
click at [1356, 82] on span at bounding box center [1349, 77] width 15 height 15
click at [1396, 79] on input "[DATE] - [DATE]" at bounding box center [1432, 77] width 199 height 32
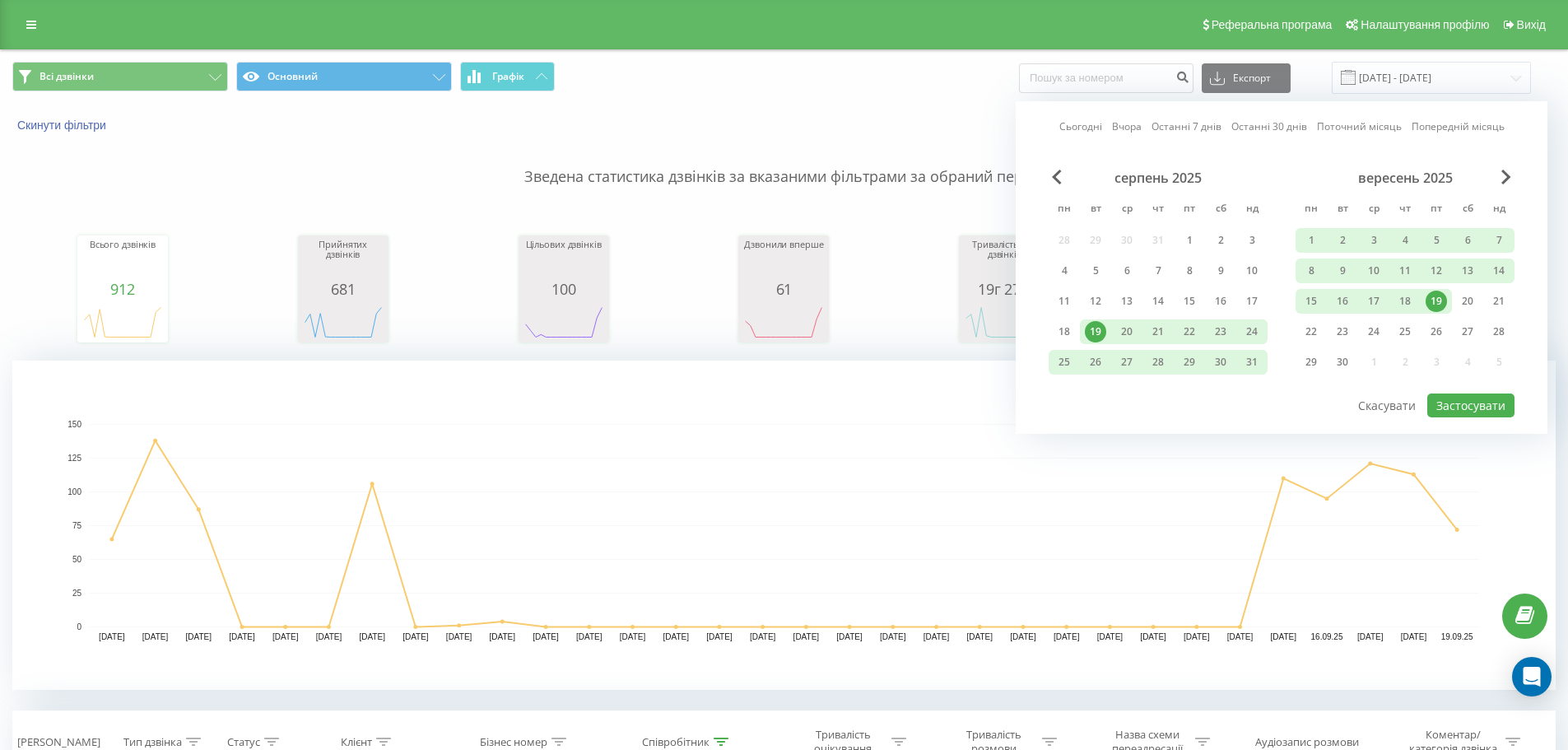
click at [1436, 302] on div "19" at bounding box center [1437, 301] width 21 height 21
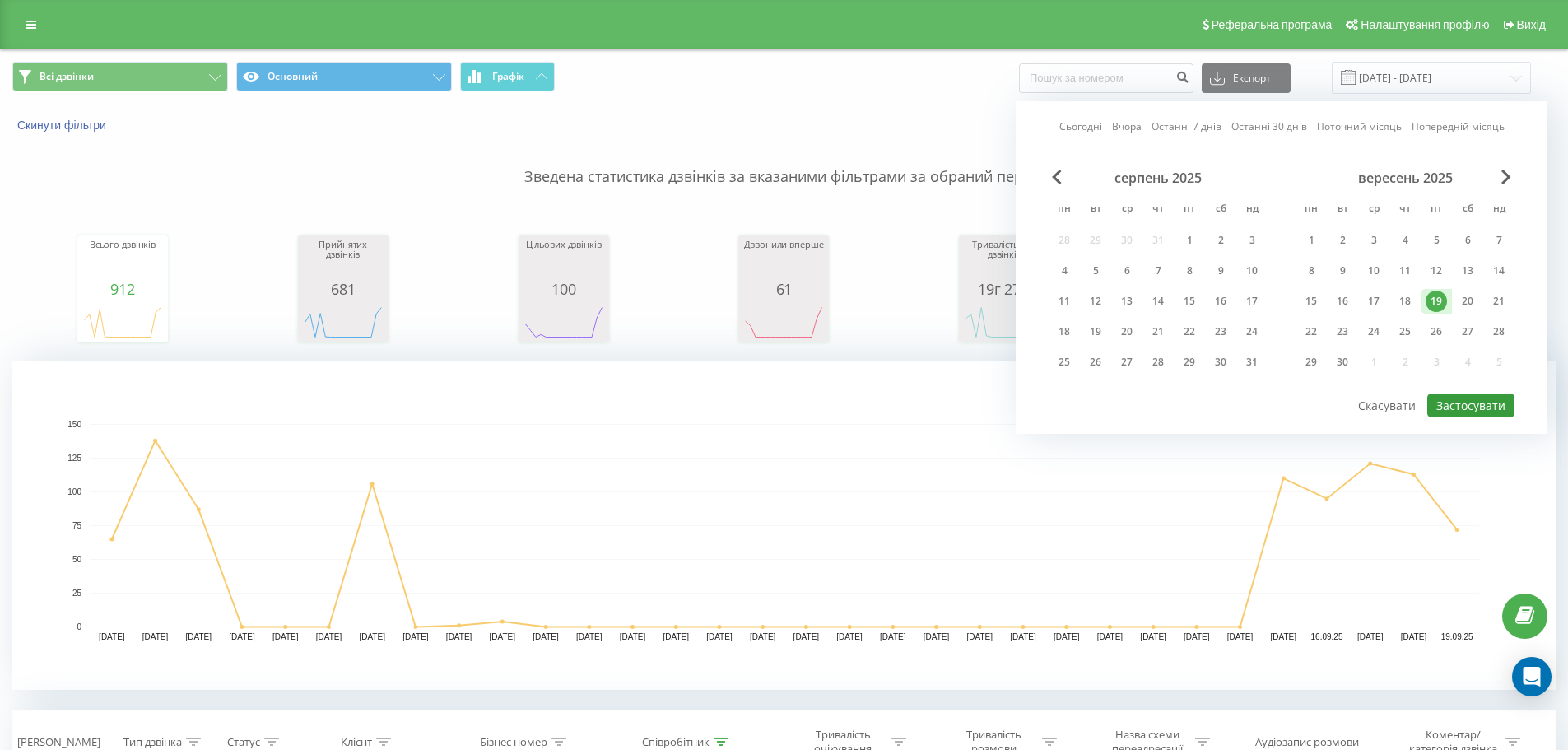
click at [1444, 408] on button "Застосувати" at bounding box center [1472, 405] width 87 height 24
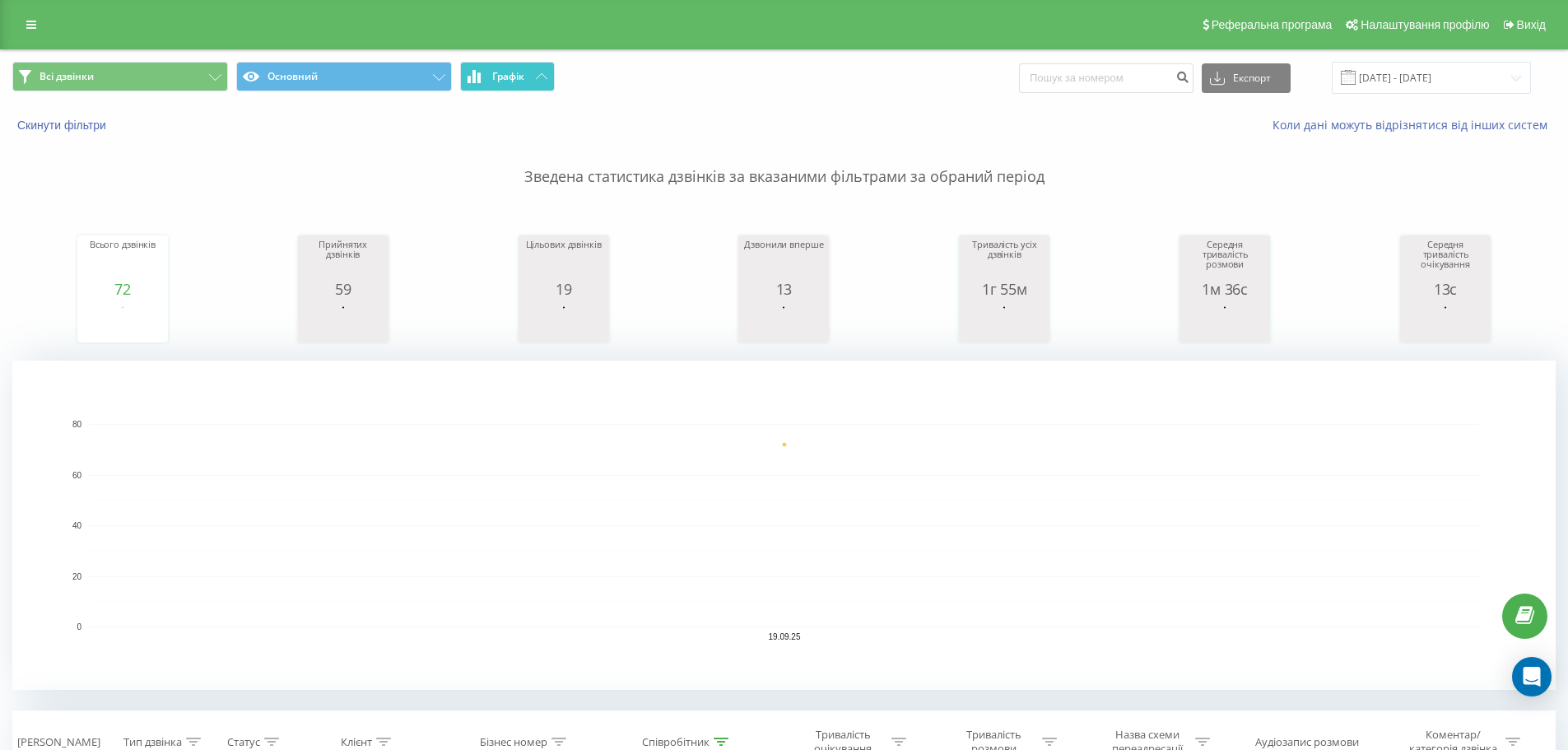
click at [513, 81] on span "Графік" at bounding box center [508, 77] width 32 height 12
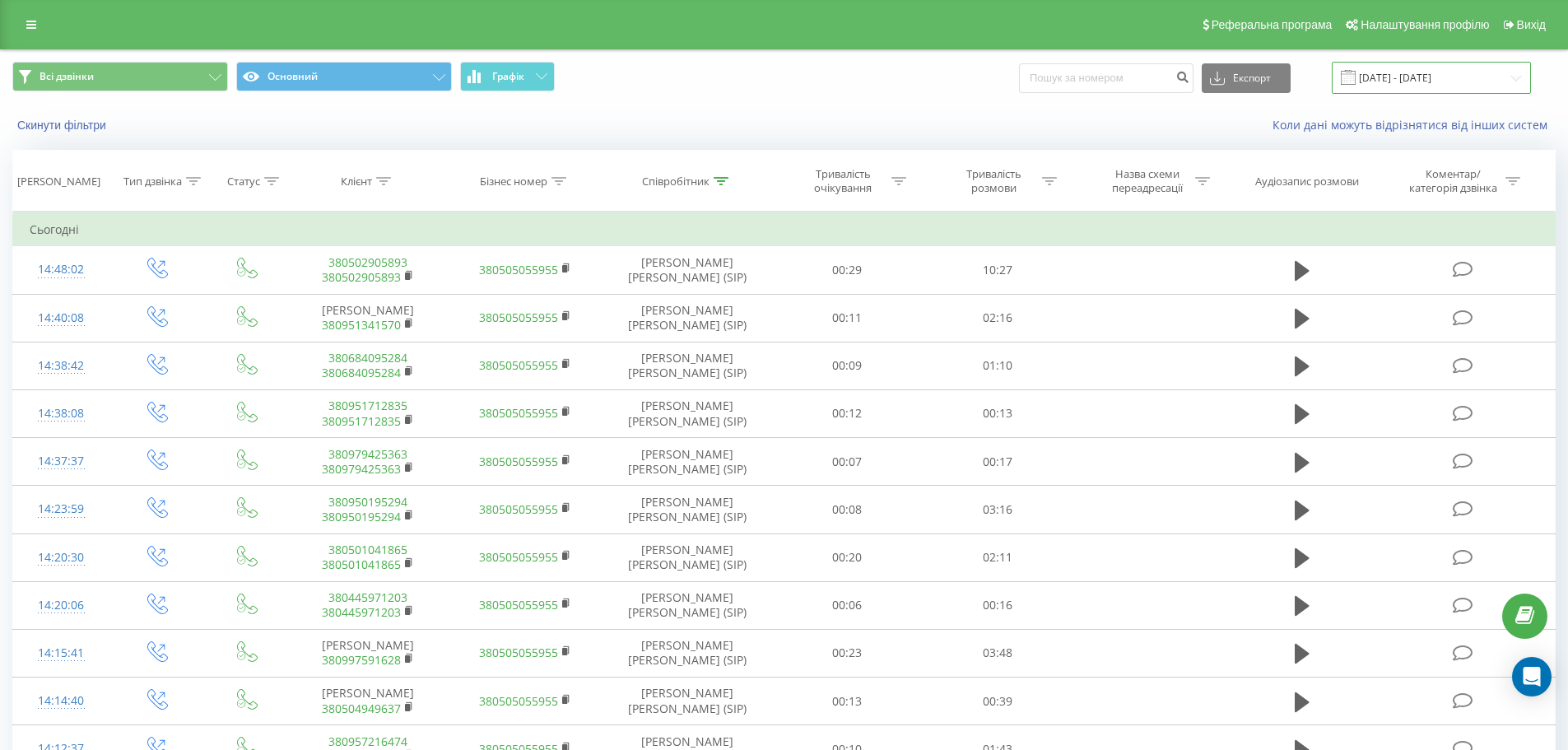
click at [1398, 86] on input "19.09.2025 - 19.09.2025" at bounding box center [1432, 77] width 199 height 32
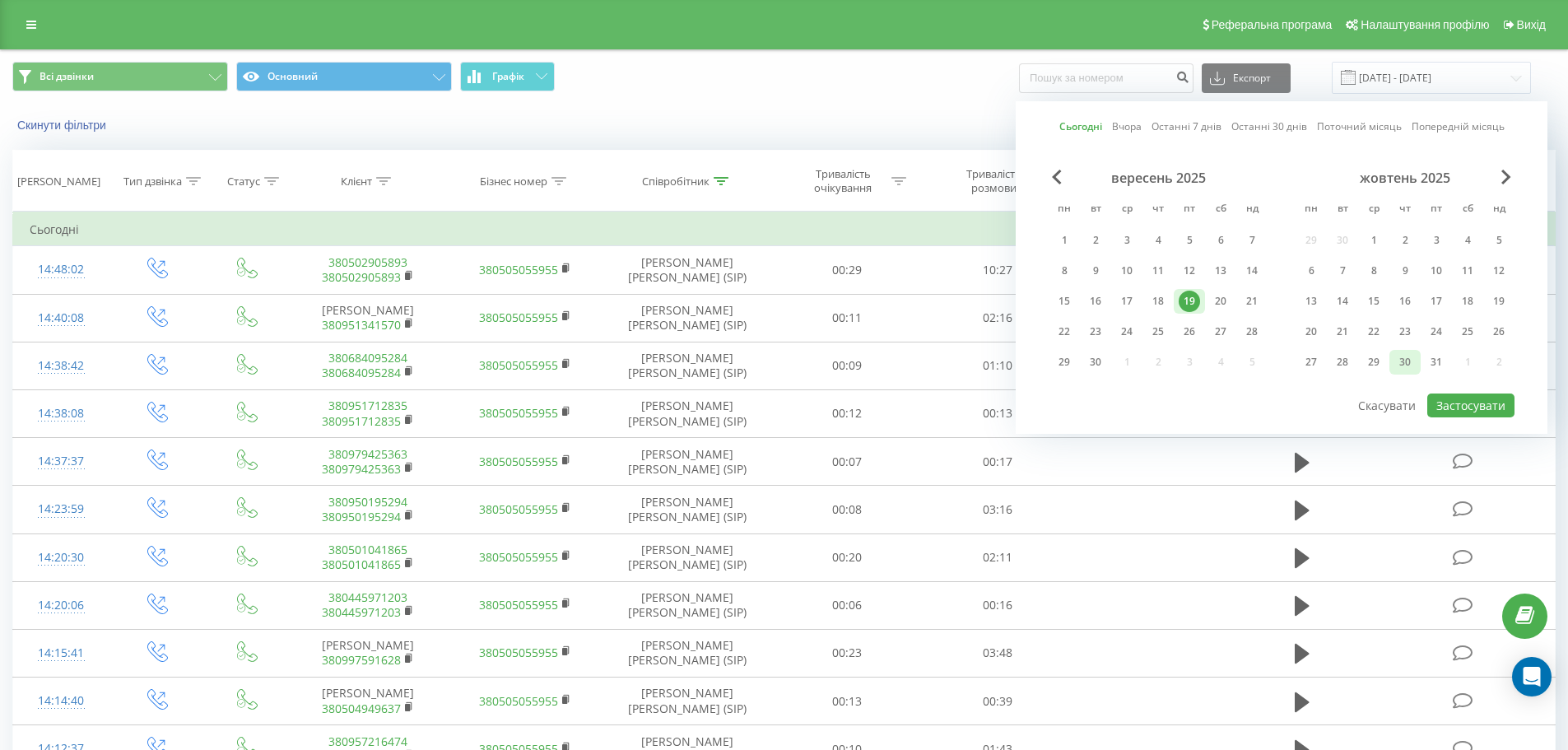
drag, startPoint x: 1153, startPoint y: 306, endPoint x: 1407, endPoint y: 355, distance: 258.7
click at [1154, 305] on div "18" at bounding box center [1159, 301] width 21 height 21
click at [1465, 404] on button "Застосувати" at bounding box center [1472, 405] width 87 height 24
type input "18.09.2025 - 18.09.2025"
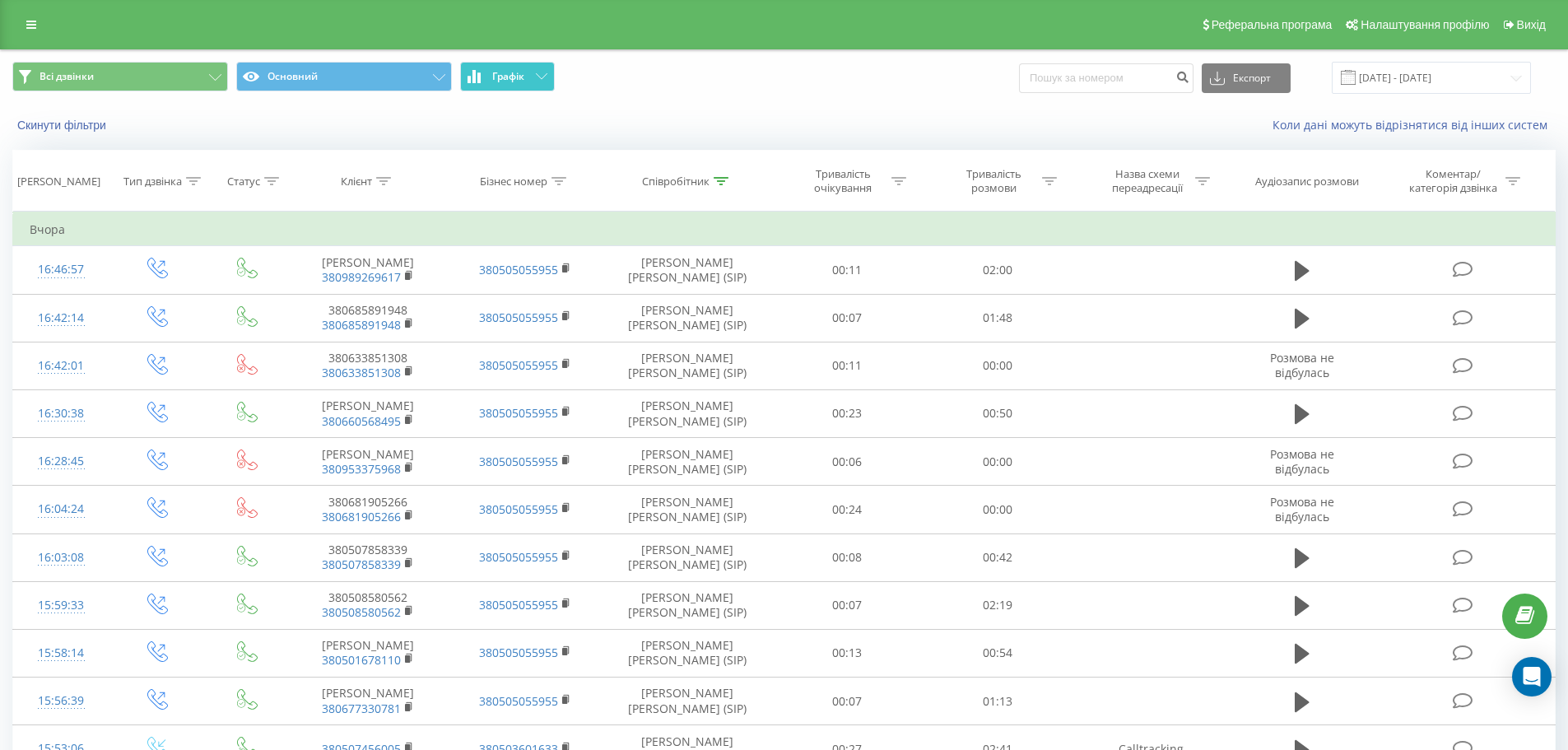
click at [526, 83] on button "Графік" at bounding box center [507, 77] width 95 height 30
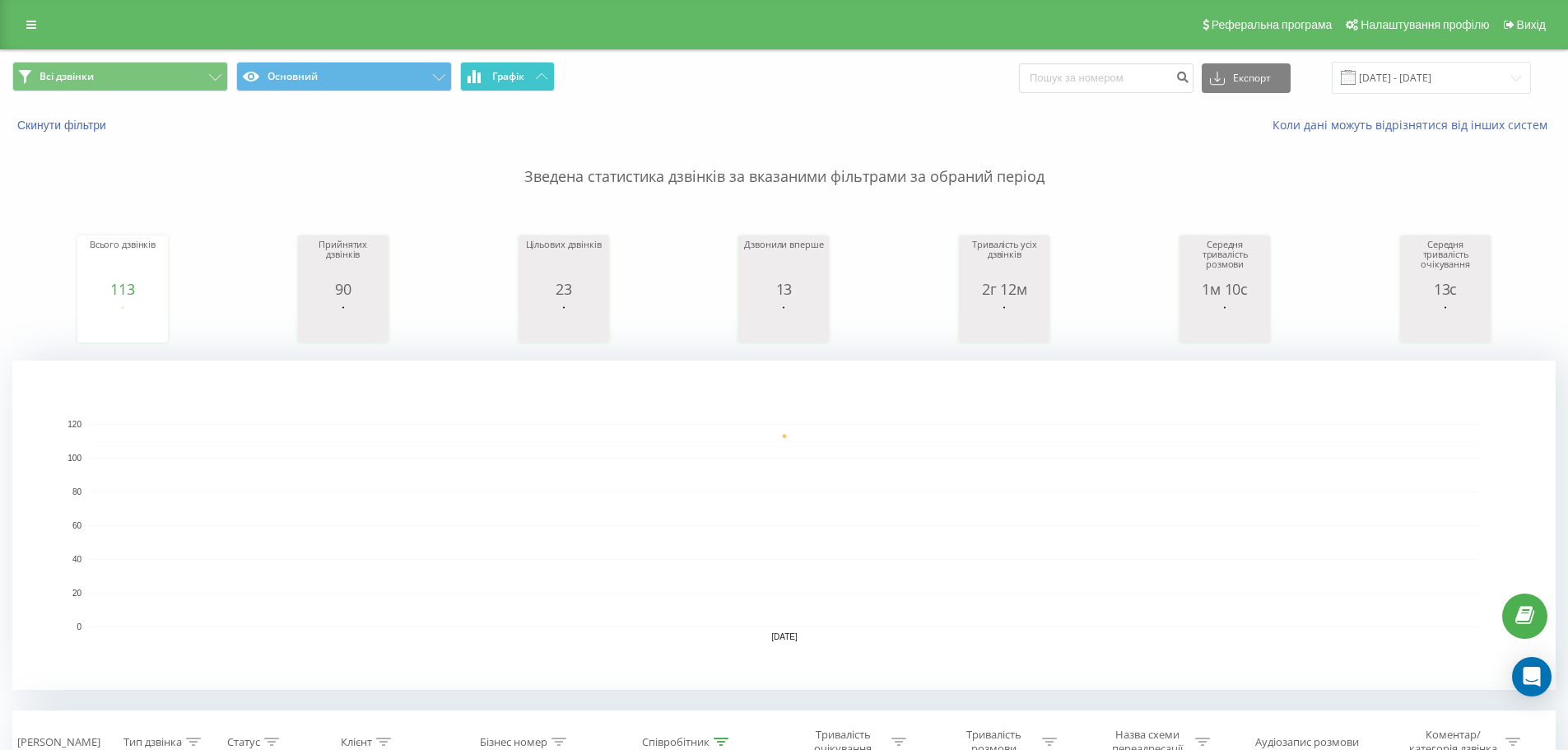
click at [530, 87] on button "Графік" at bounding box center [507, 77] width 95 height 30
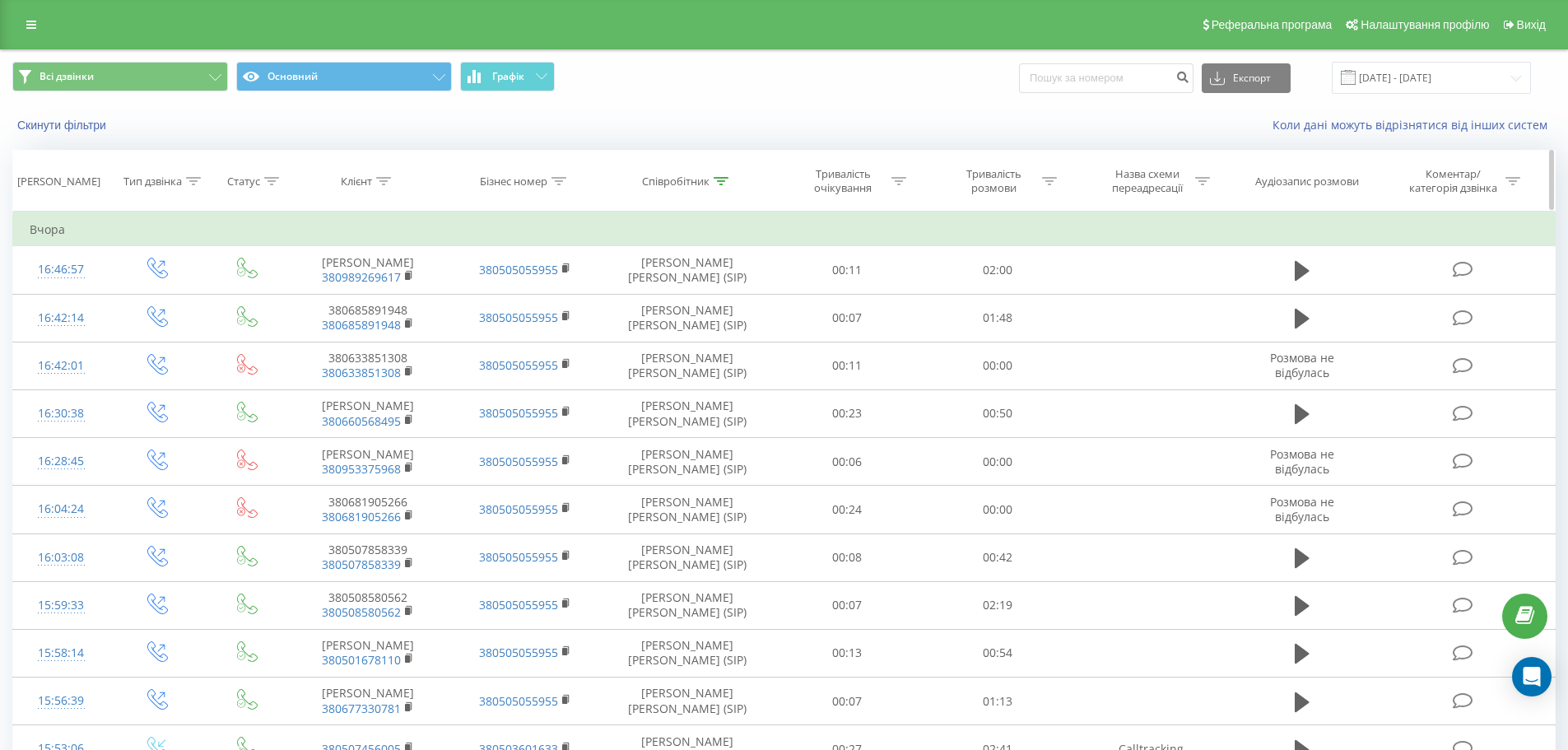
drag, startPoint x: 31, startPoint y: 29, endPoint x: 103, endPoint y: 158, distance: 147.7
click at [30, 29] on icon at bounding box center [31, 25] width 10 height 12
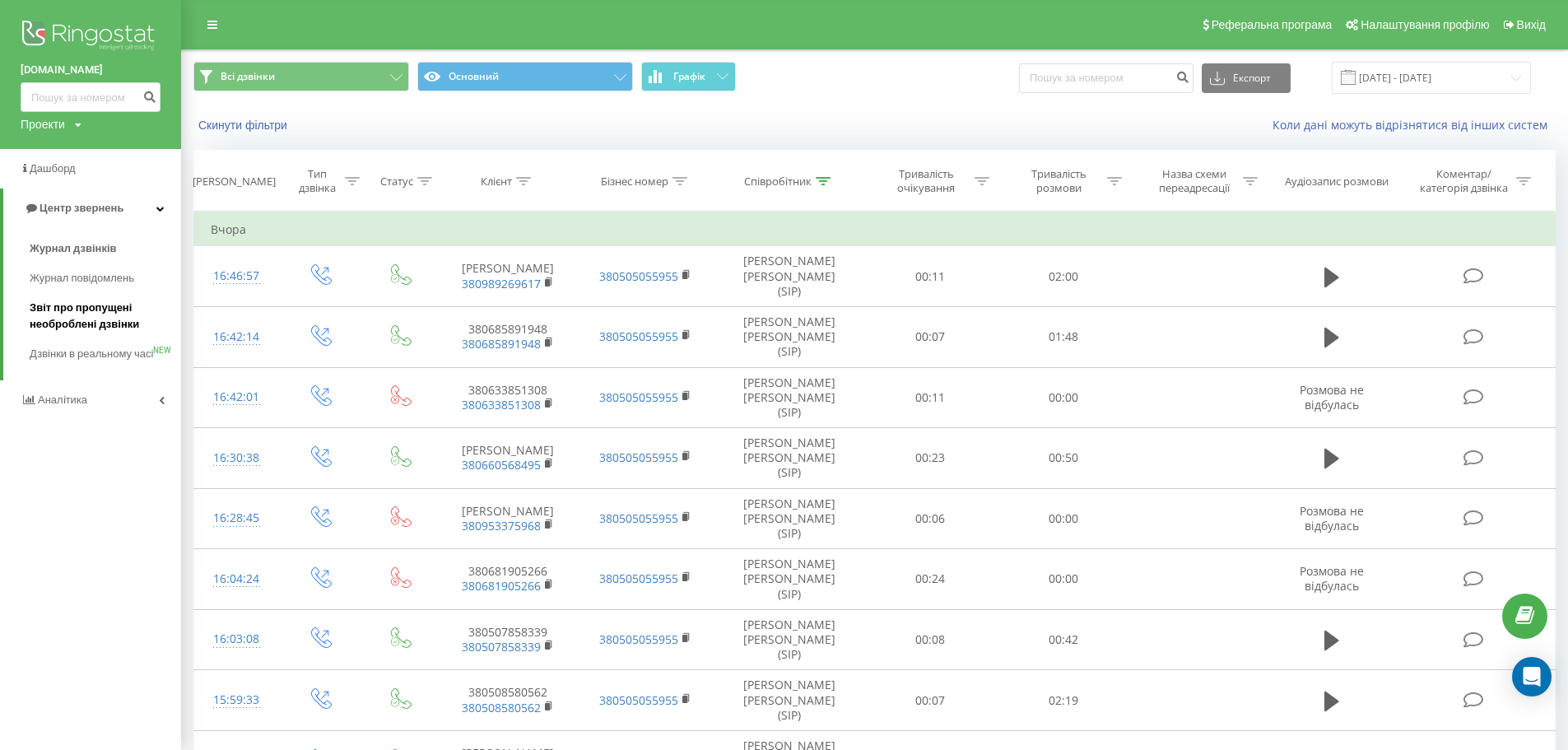
click at [92, 318] on span "Звіт про пропущені необроблені дзвінки" at bounding box center [101, 316] width 143 height 33
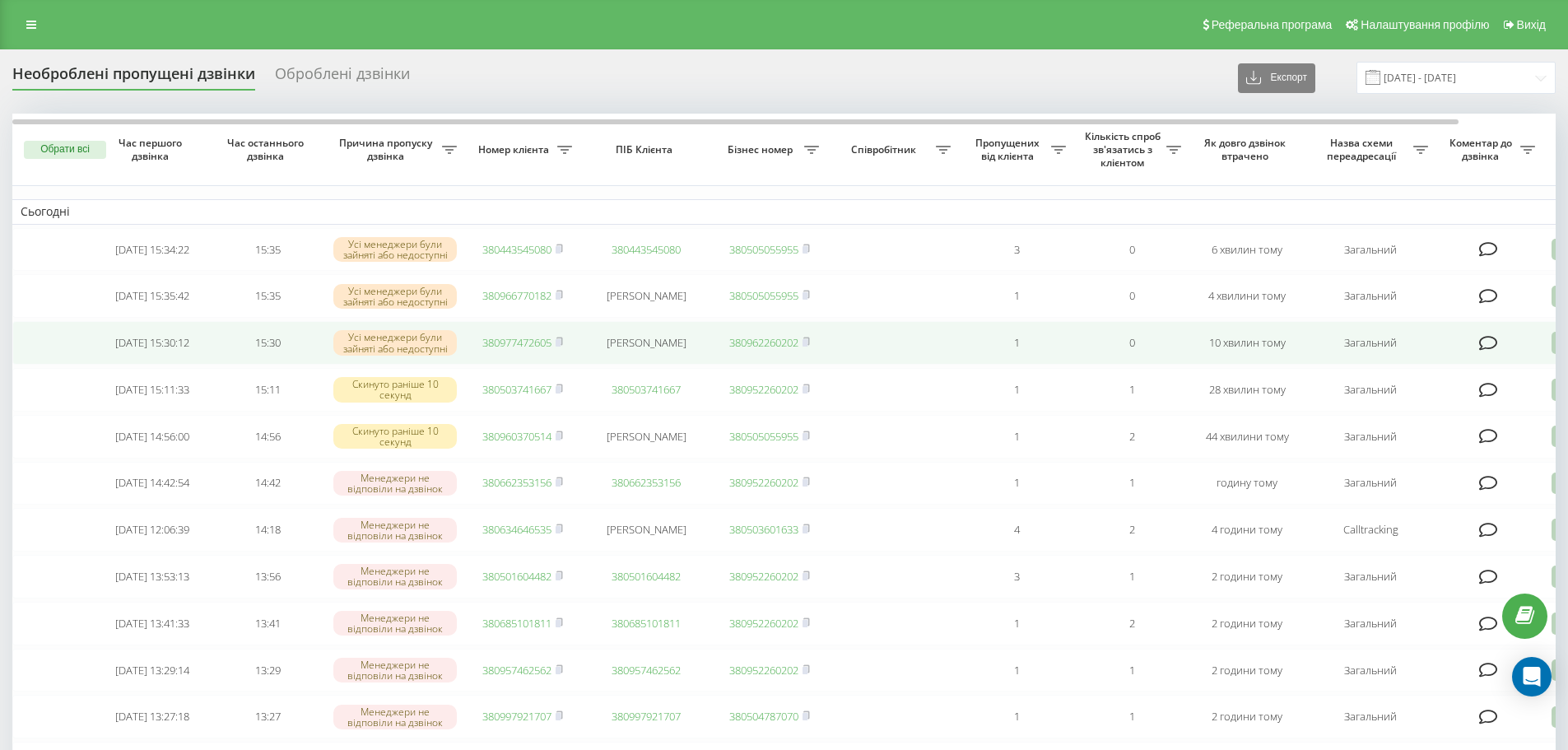
click at [541, 350] on link "380977472605" at bounding box center [517, 342] width 69 height 15
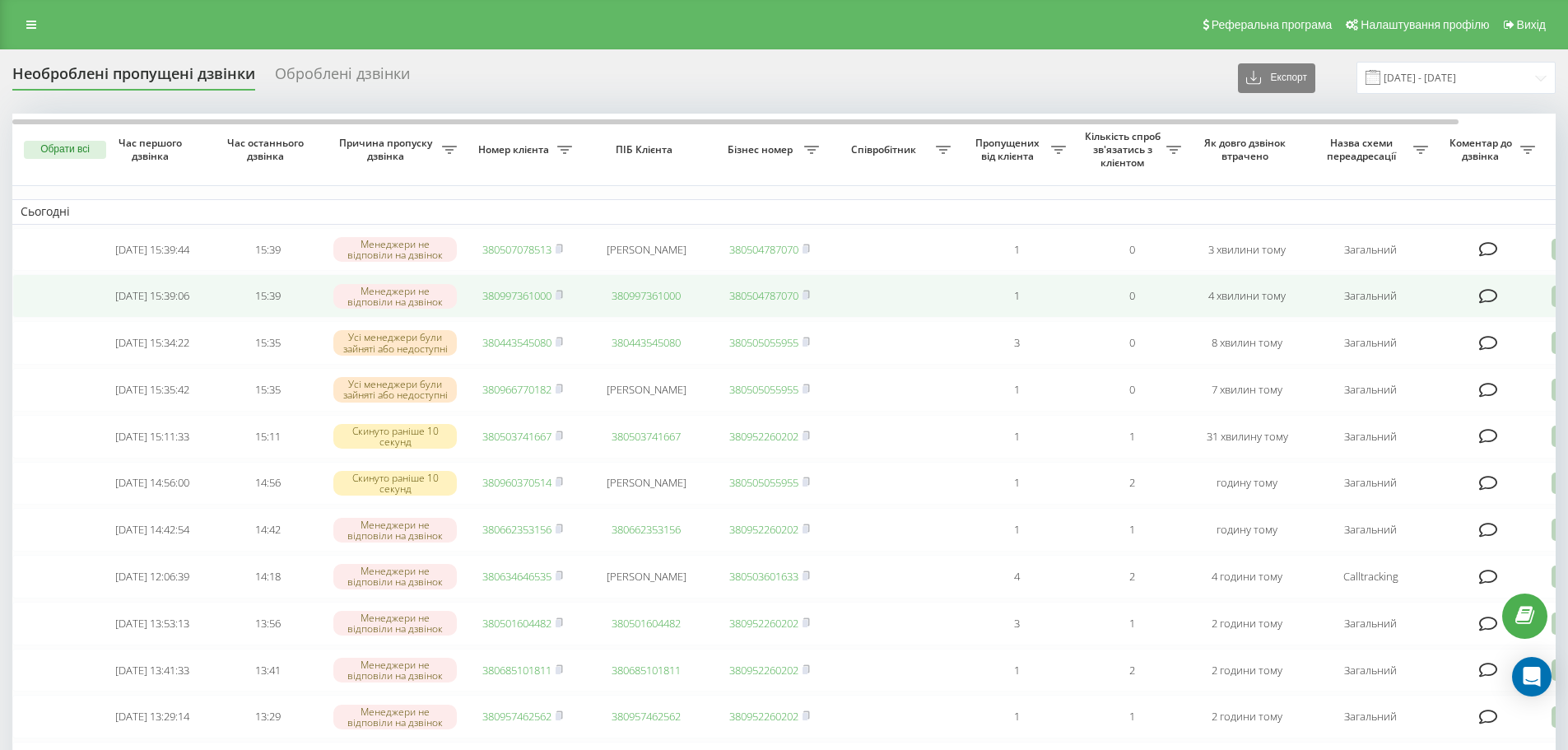
click at [531, 298] on link "380997361000" at bounding box center [517, 296] width 69 height 15
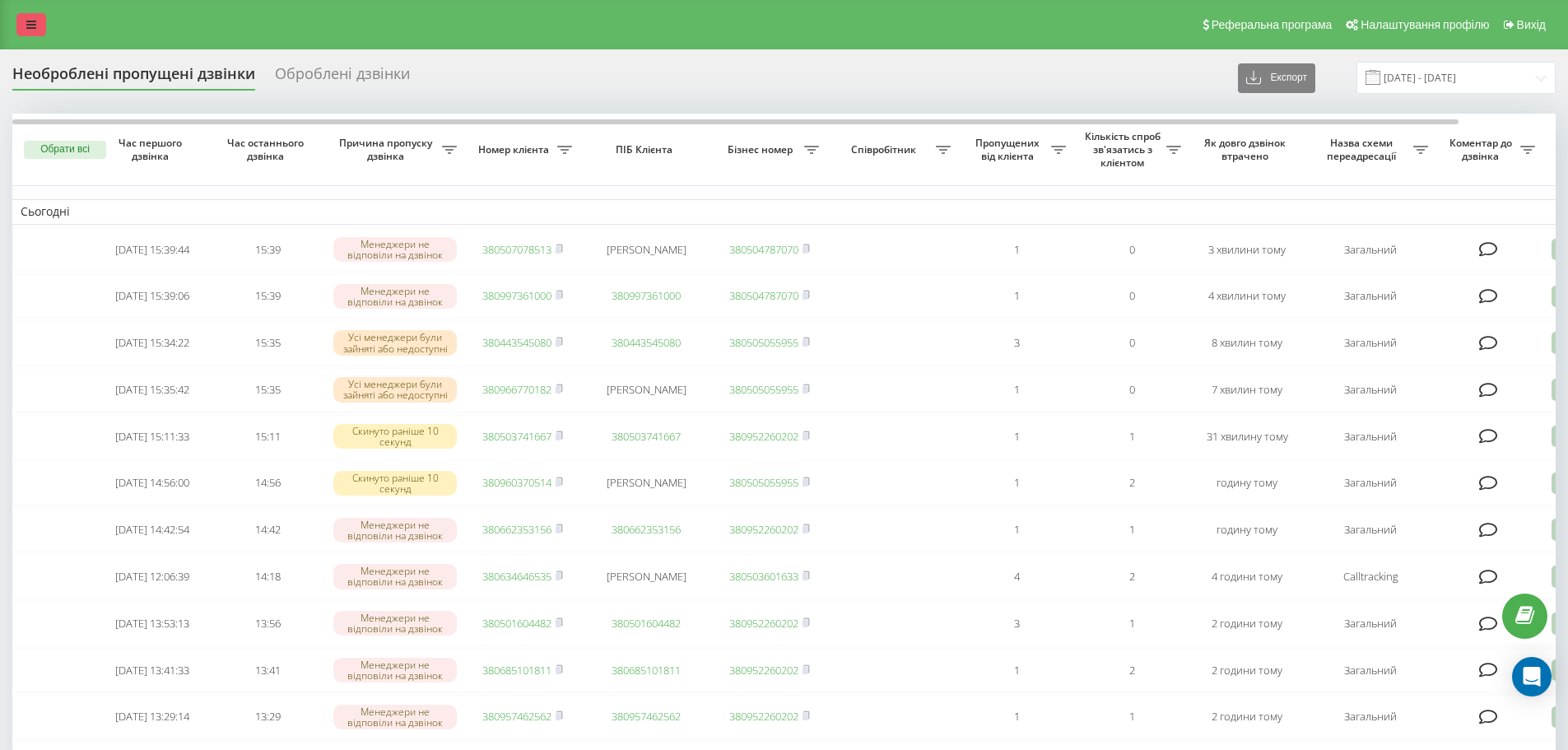
click at [22, 24] on link at bounding box center [31, 25] width 30 height 23
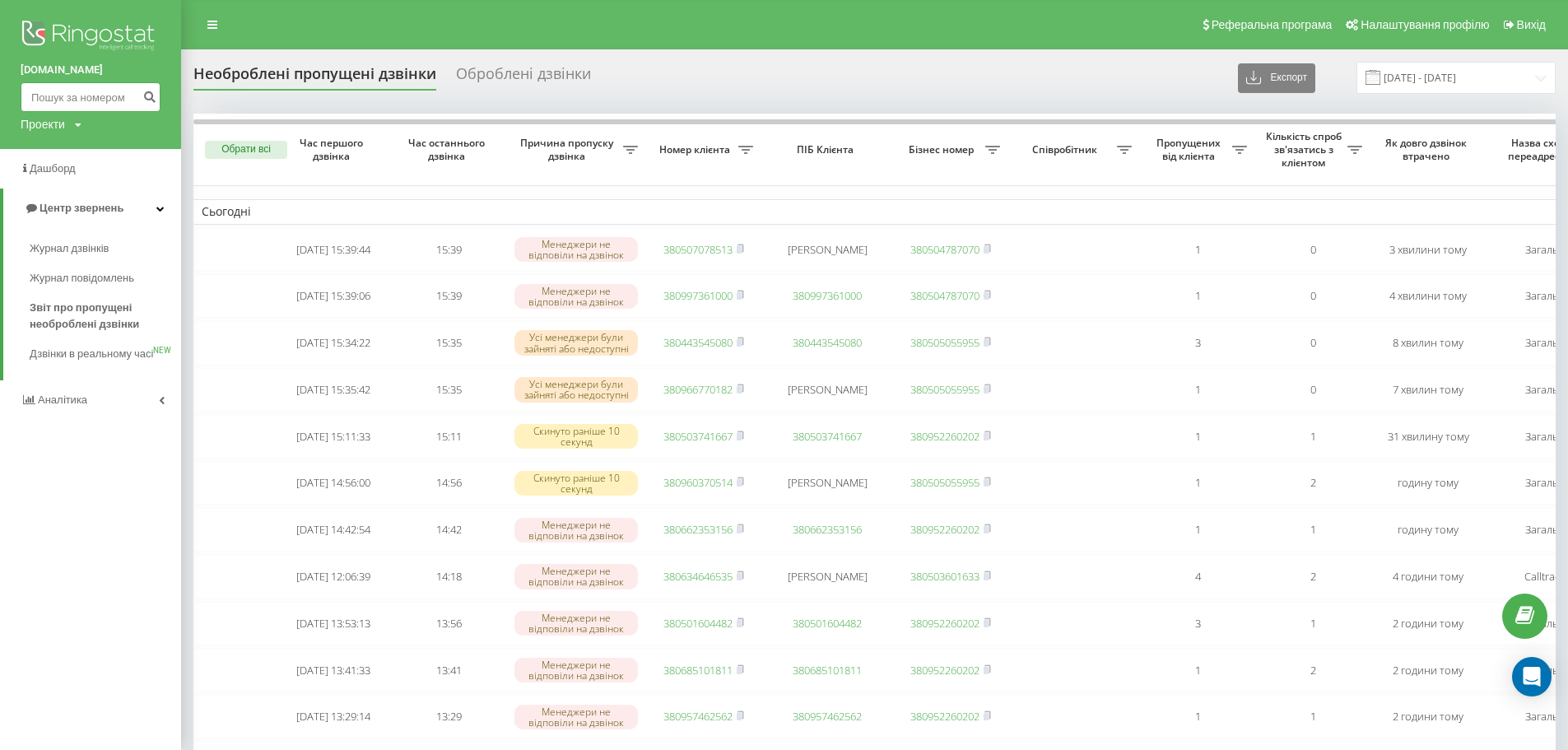
paste input
drag, startPoint x: 101, startPoint y: 101, endPoint x: 90, endPoint y: 101, distance: 11.0
click at [91, 101] on input at bounding box center [91, 97] width 140 height 30
drag, startPoint x: 17, startPoint y: 82, endPoint x: 22, endPoint y: 73, distance: 10.3
click at [0, 87] on div "bazismed.com Проекти bazismed.com" at bounding box center [91, 74] width 181 height 149
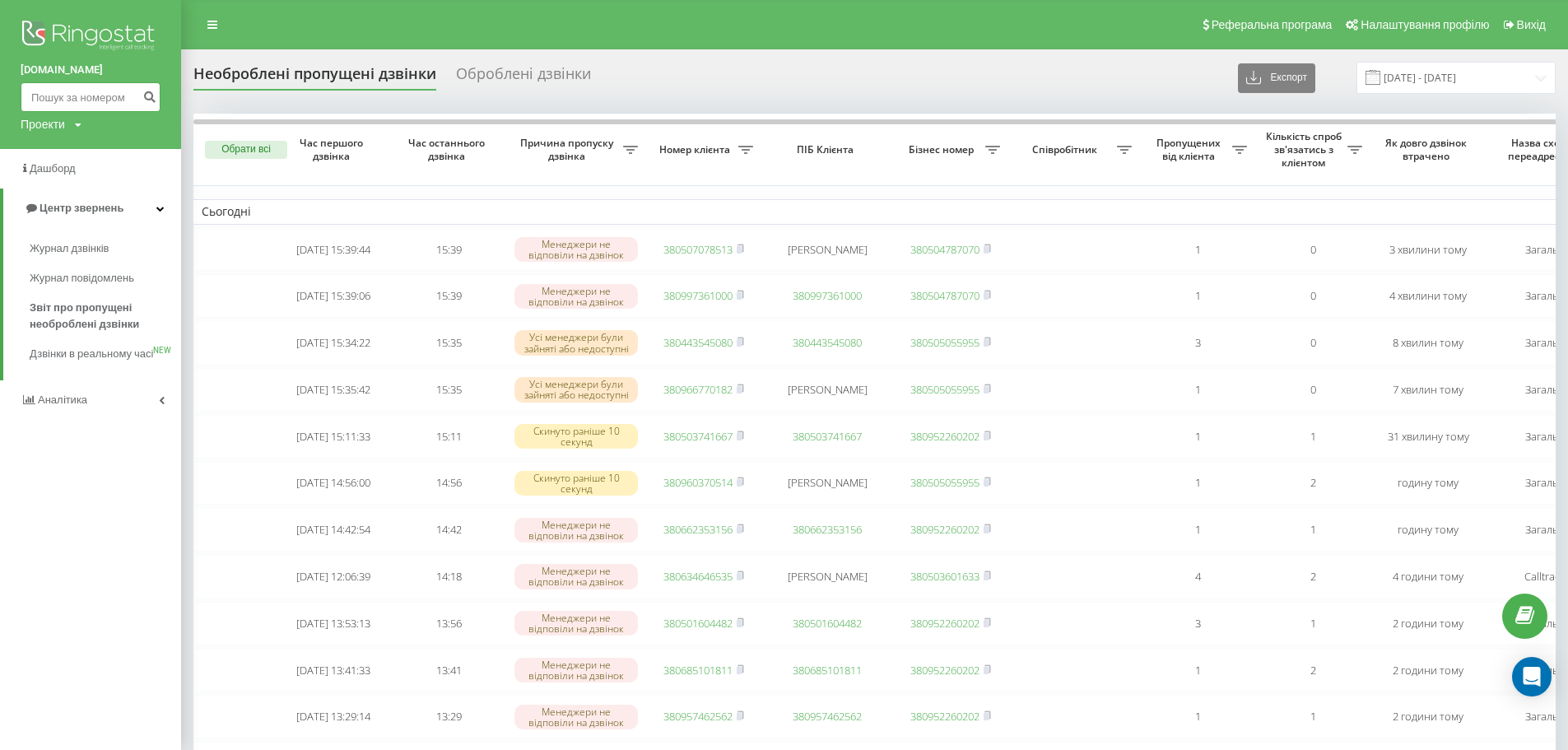
paste input
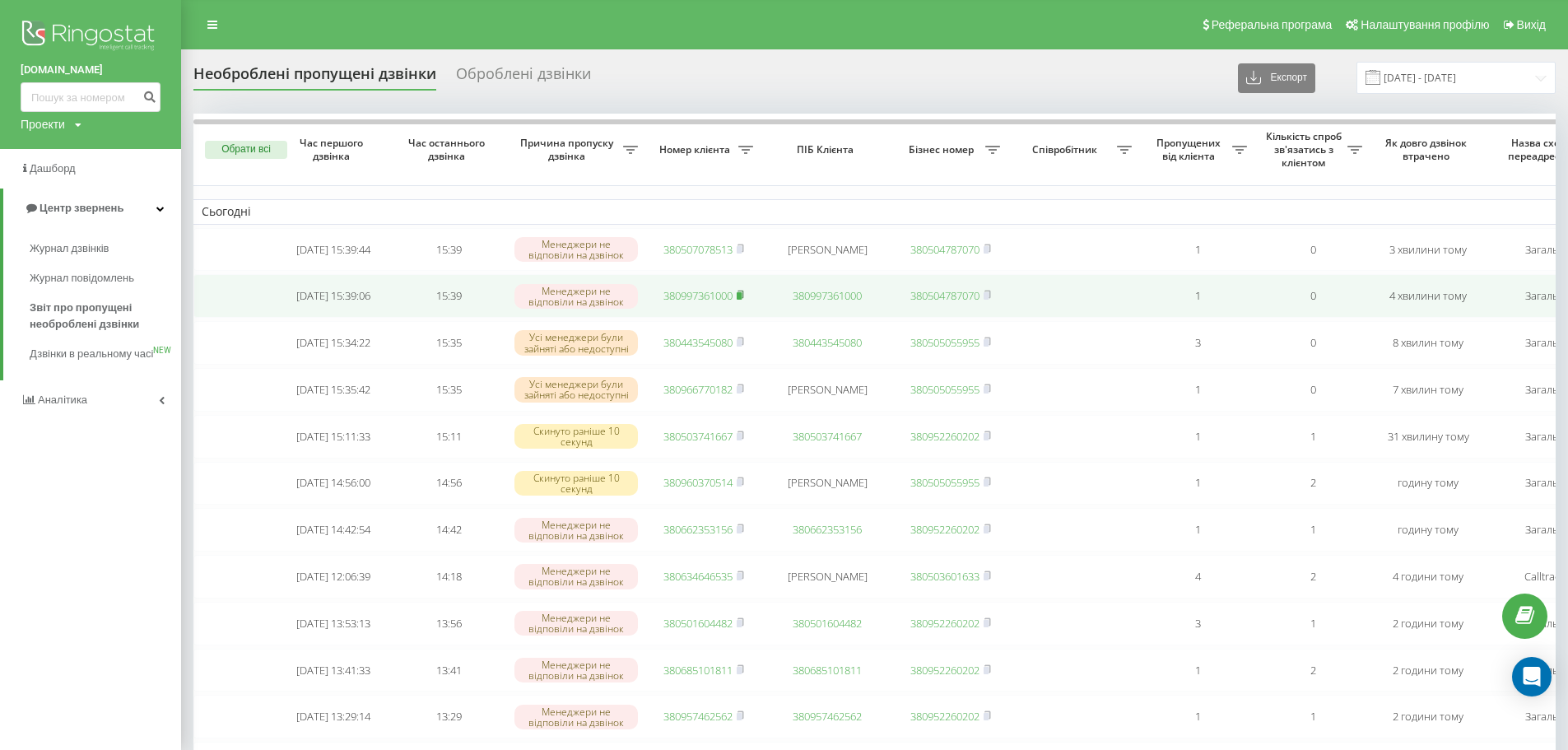
click at [741, 300] on rect at bounding box center [740, 296] width 5 height 7
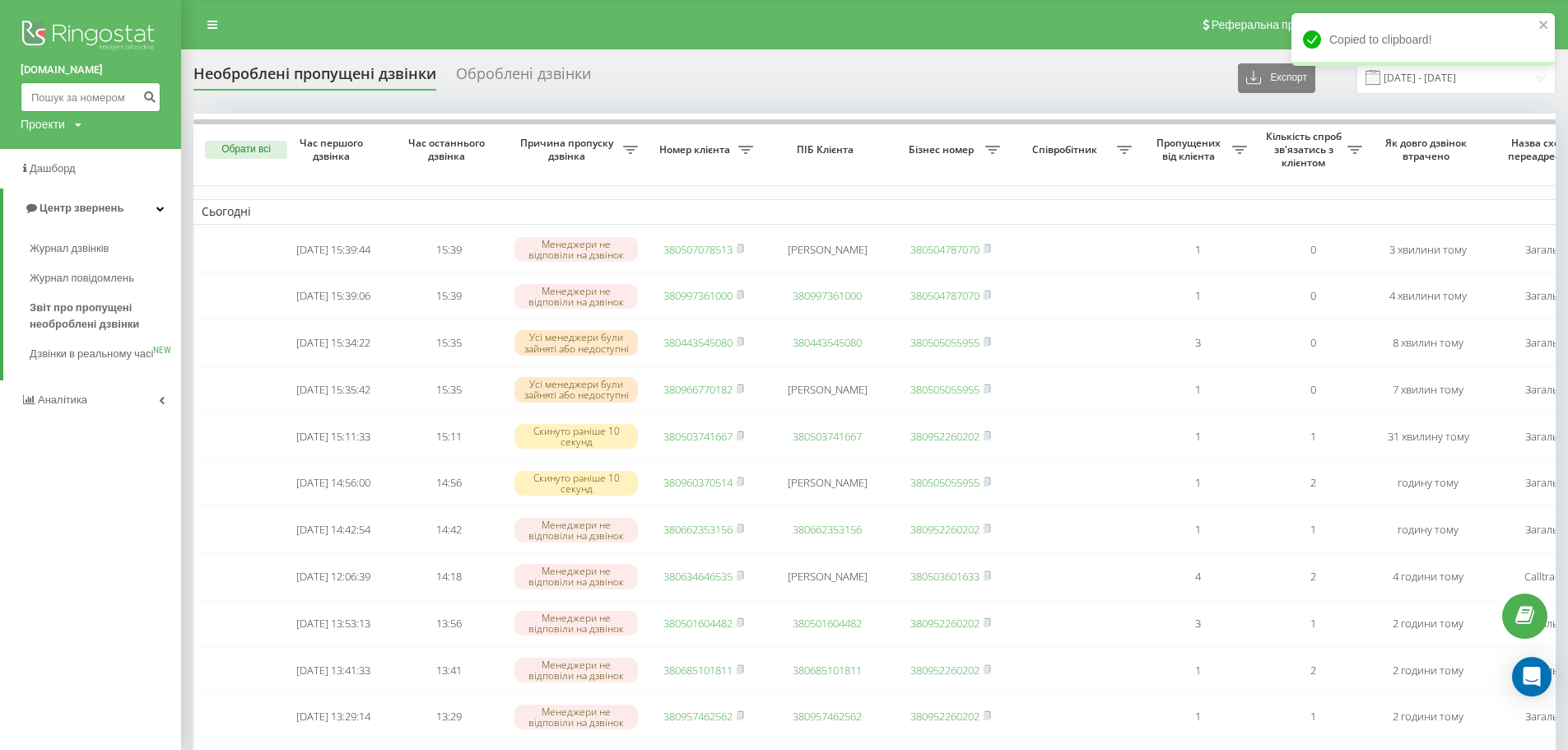
click at [70, 99] on input at bounding box center [91, 97] width 140 height 30
paste input "380997361000"
type input "380997361000"
click at [157, 100] on button "submit" at bounding box center [149, 97] width 22 height 30
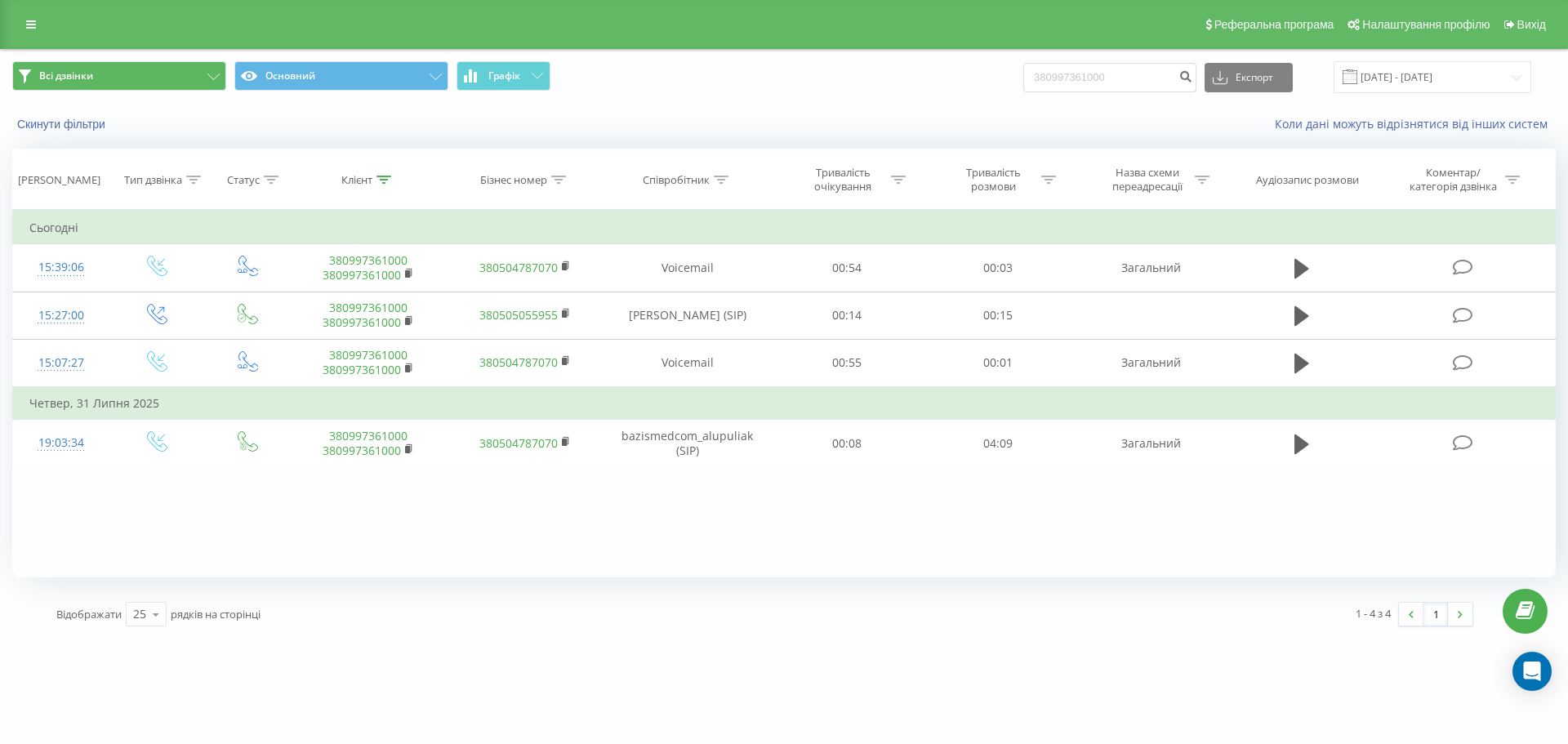
click at [31, 20] on icon at bounding box center [31, 25] width 10 height 11
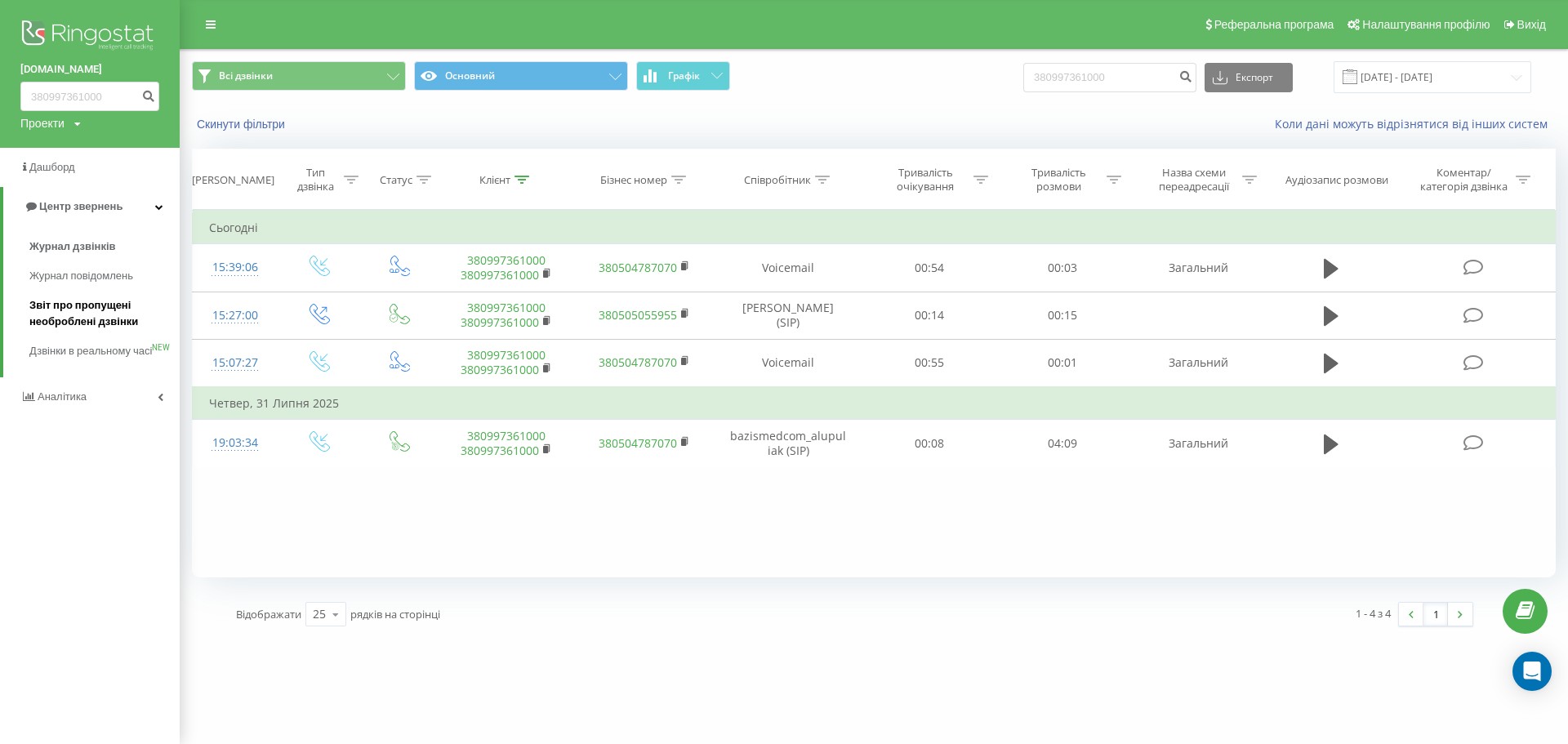
click at [79, 315] on span "Звіт про пропущені необроблені дзвінки" at bounding box center [101, 314] width 142 height 33
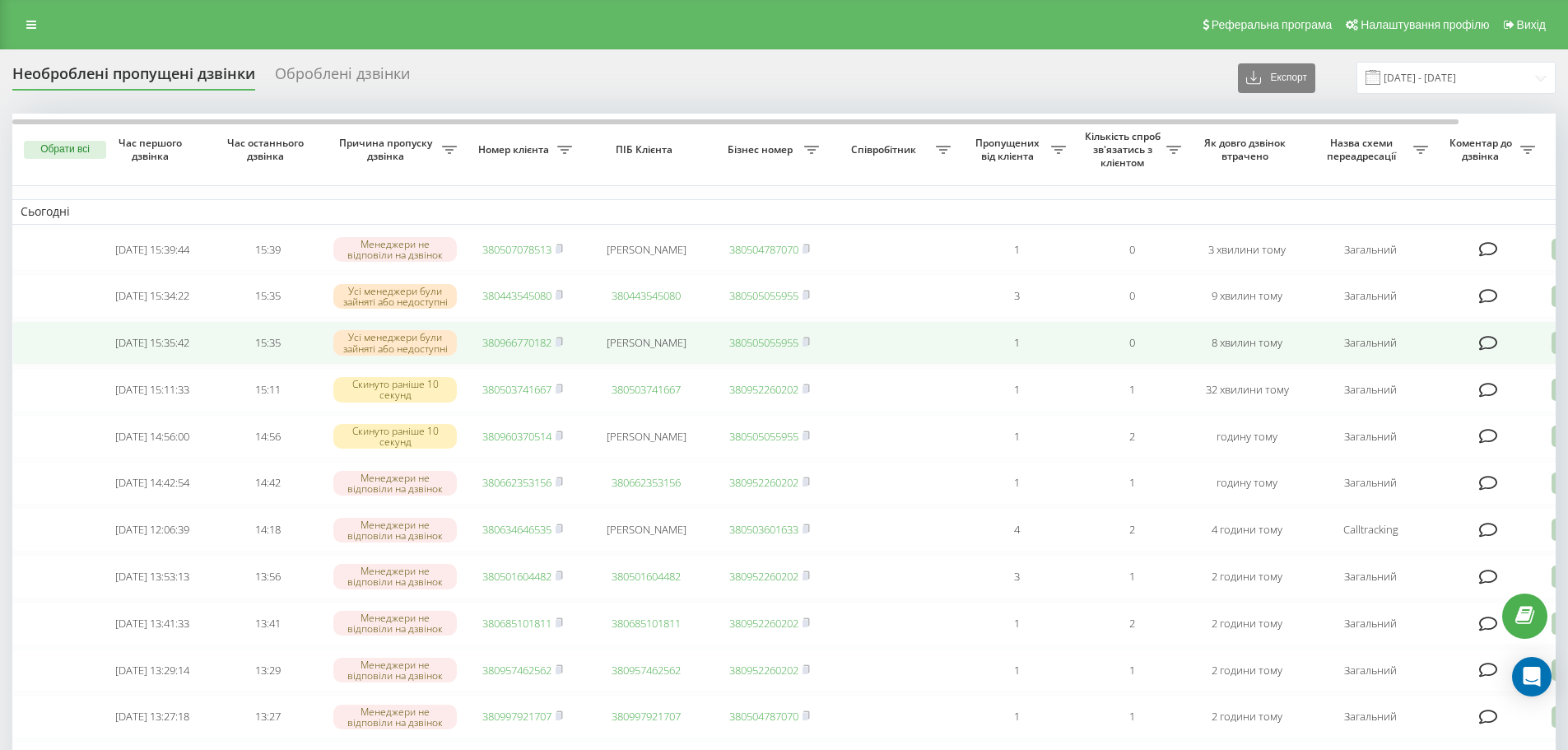
click at [539, 350] on link "380966770182" at bounding box center [517, 342] width 69 height 15
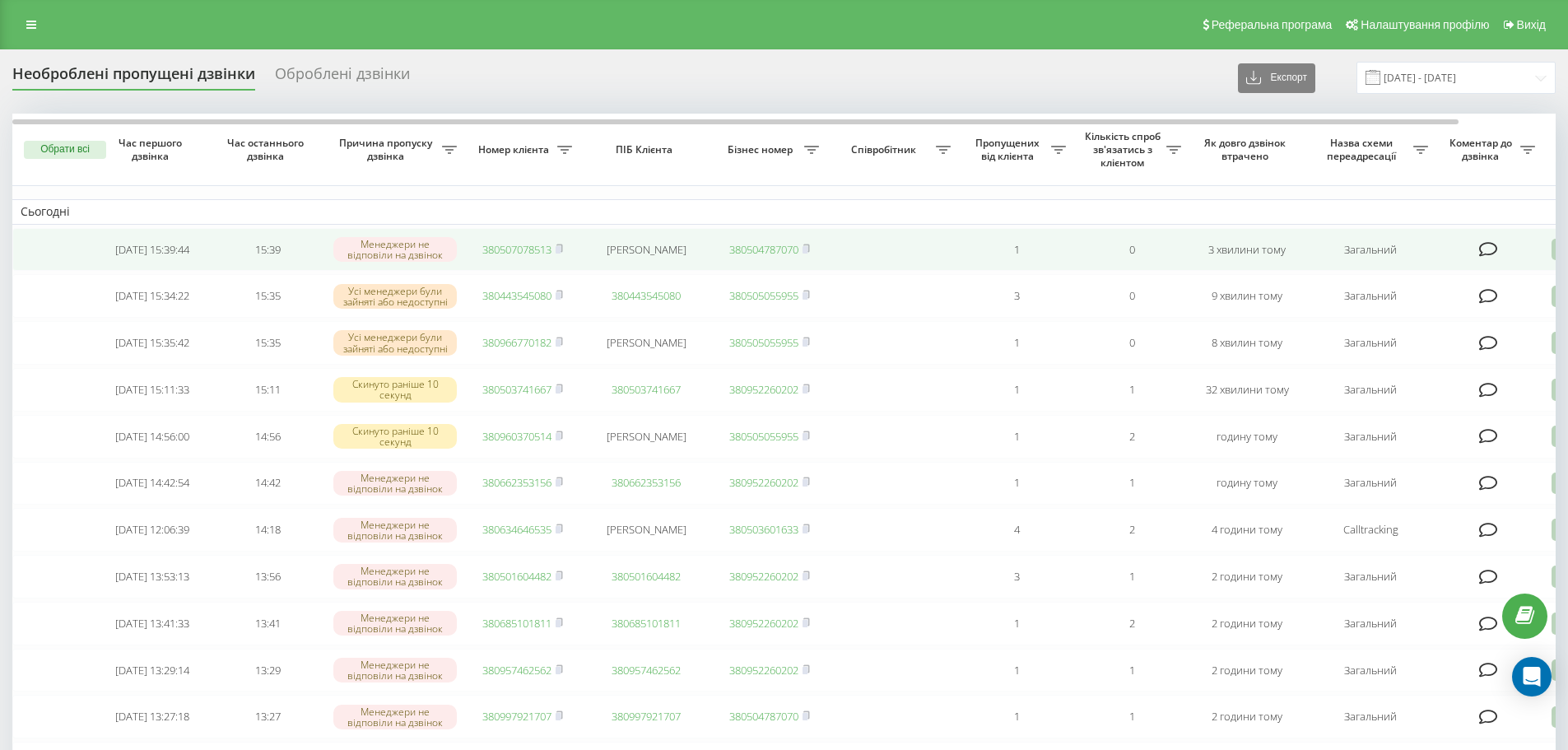
drag, startPoint x: 525, startPoint y: 250, endPoint x: 536, endPoint y: 265, distance: 18.6
click at [525, 250] on link "380507078513" at bounding box center [517, 249] width 69 height 15
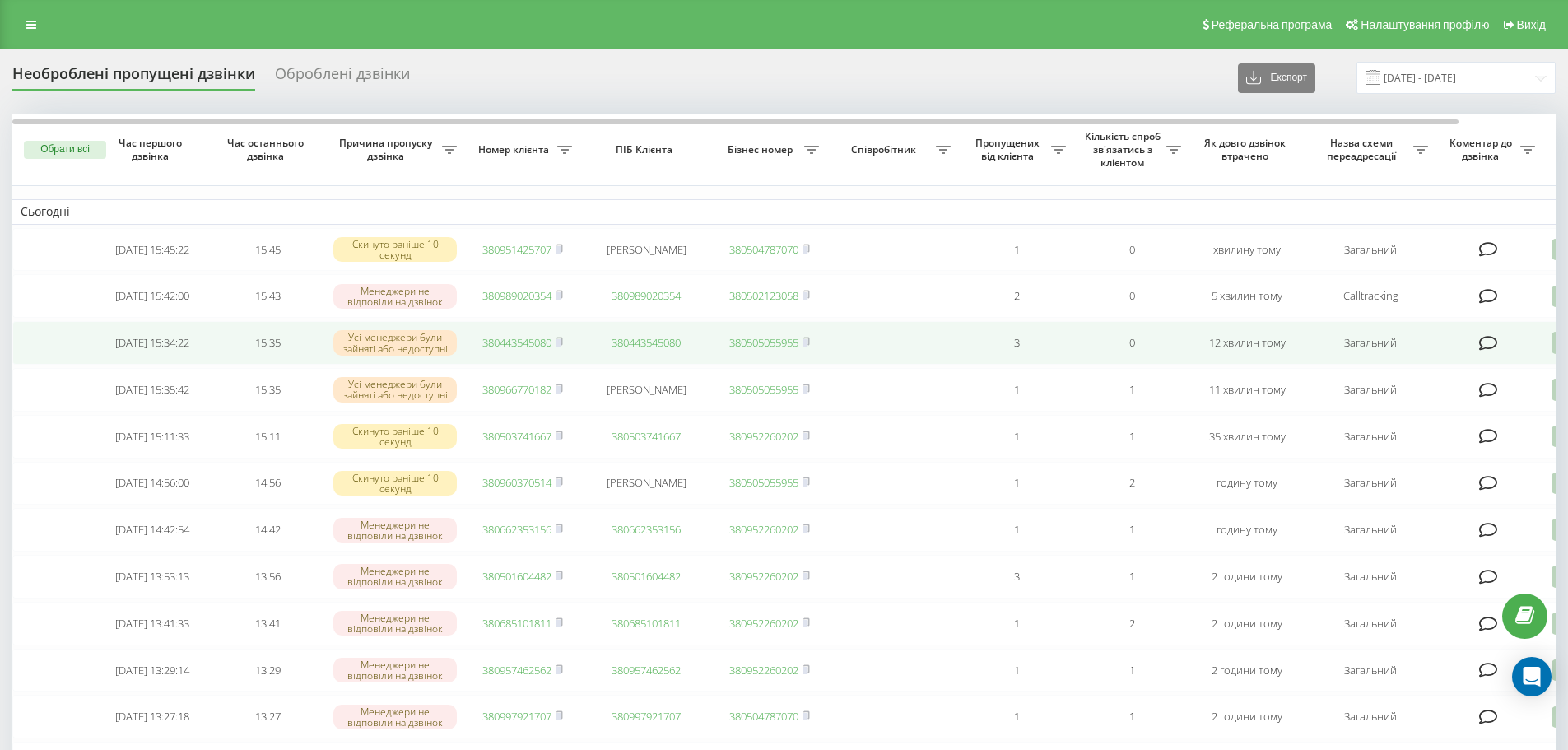
click at [519, 345] on link "380443545080" at bounding box center [517, 342] width 69 height 15
